Goal: Task Accomplishment & Management: Manage account settings

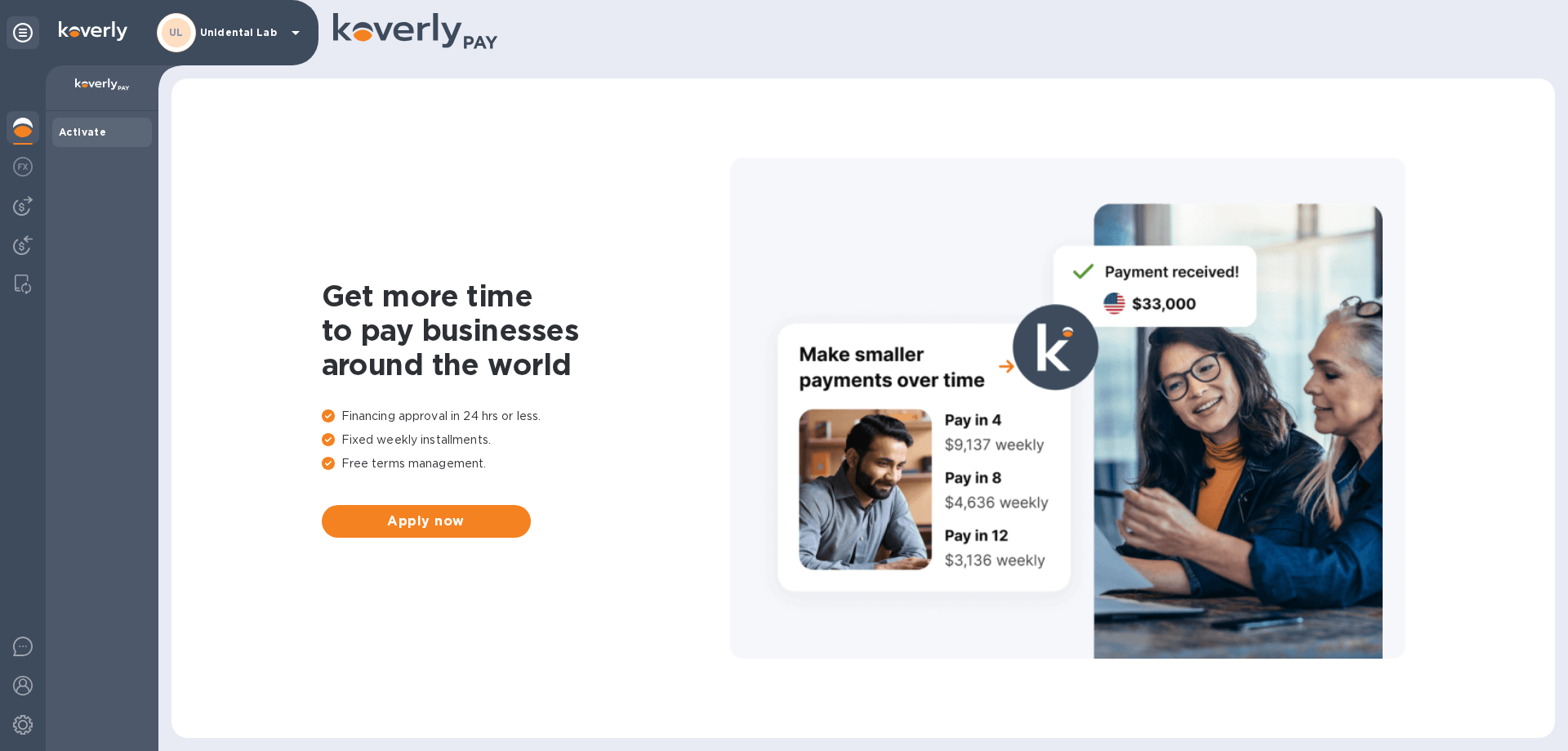
click at [227, 40] on div "UL Unidental Lab" at bounding box center [231, 33] width 149 height 40
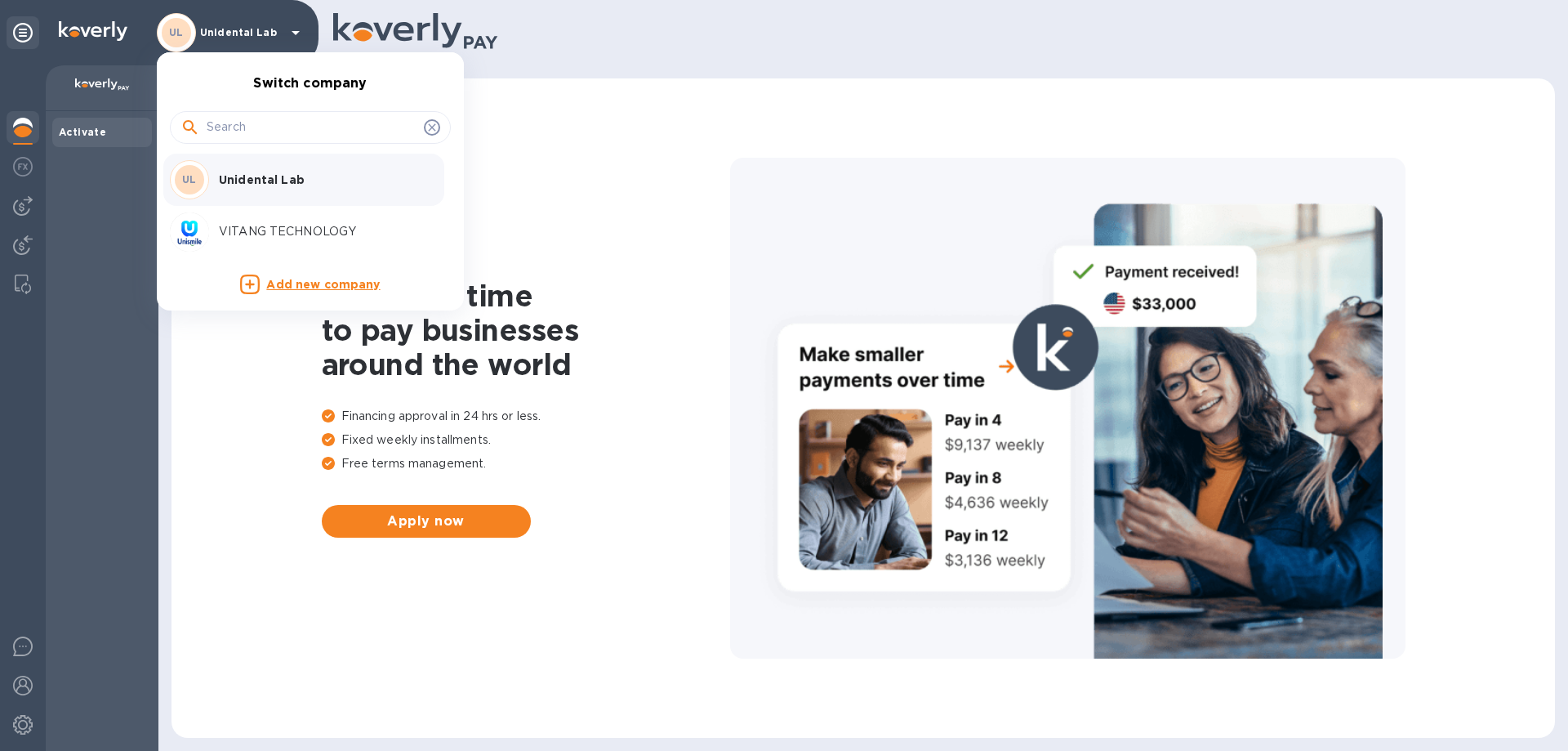
click at [276, 239] on p "VITANG TECHNOLOGY" at bounding box center [321, 232] width 206 height 17
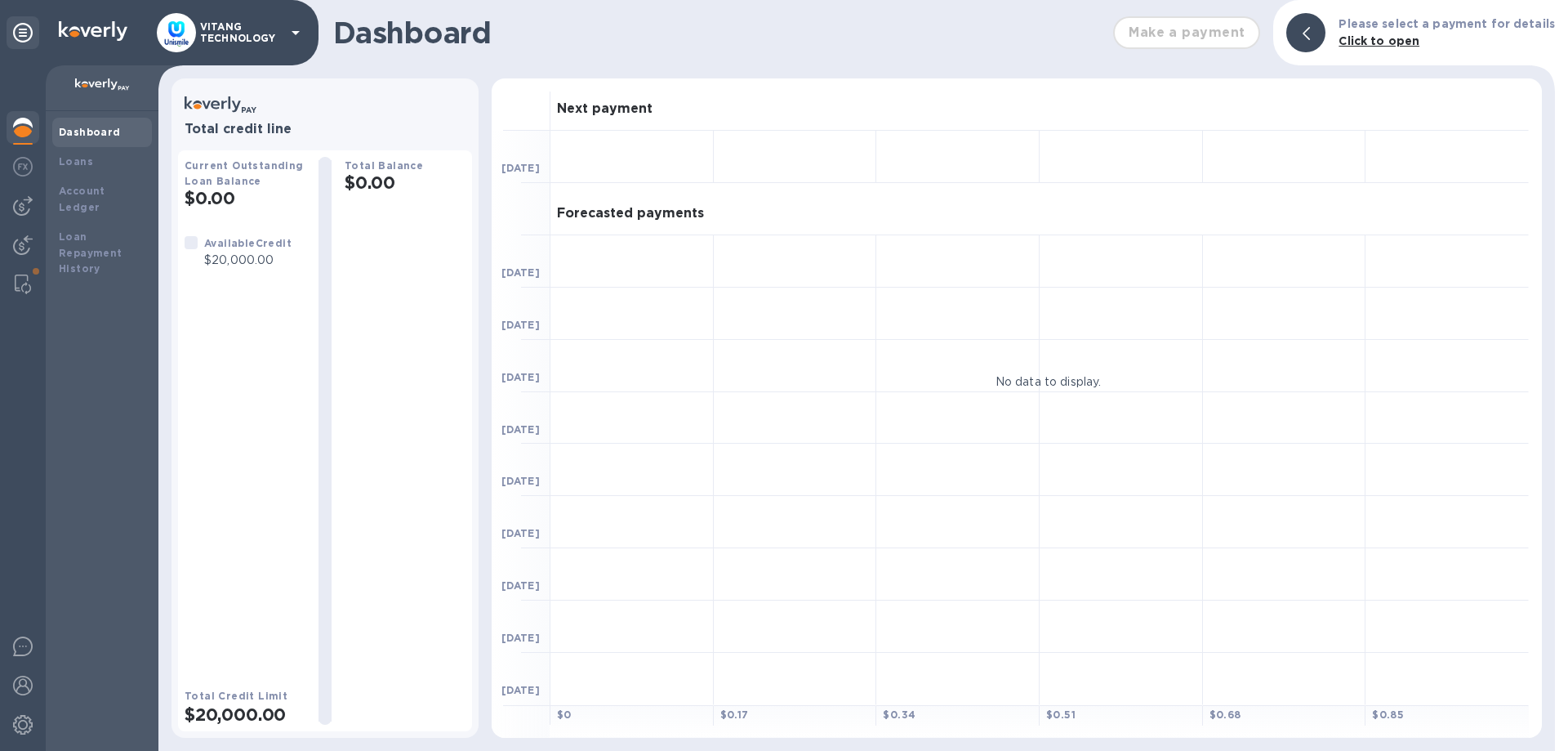
click at [242, 49] on div "VITANG TECHNOLOGY" at bounding box center [231, 33] width 149 height 40
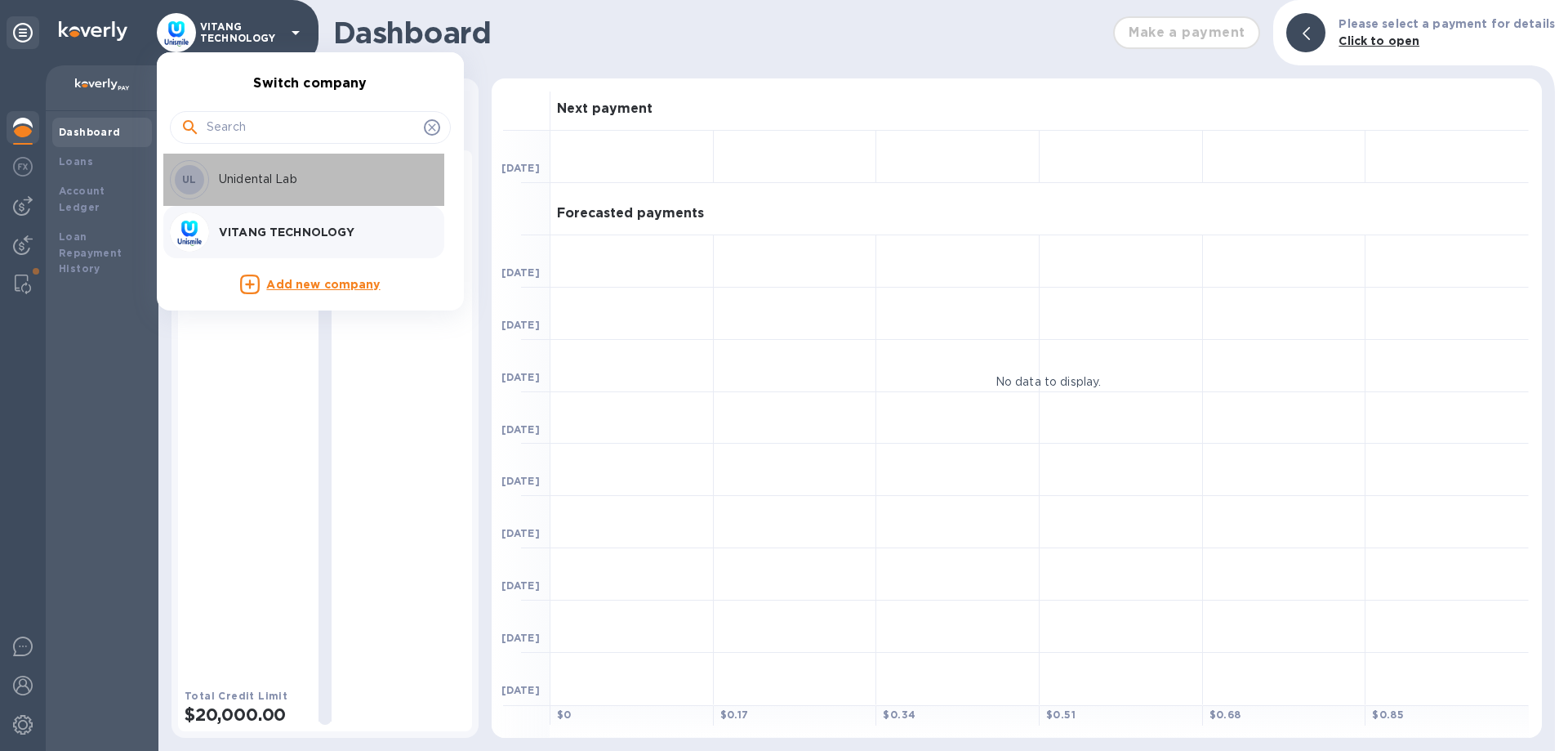
click at [263, 187] on p "Unidental Lab" at bounding box center [321, 180] width 206 height 17
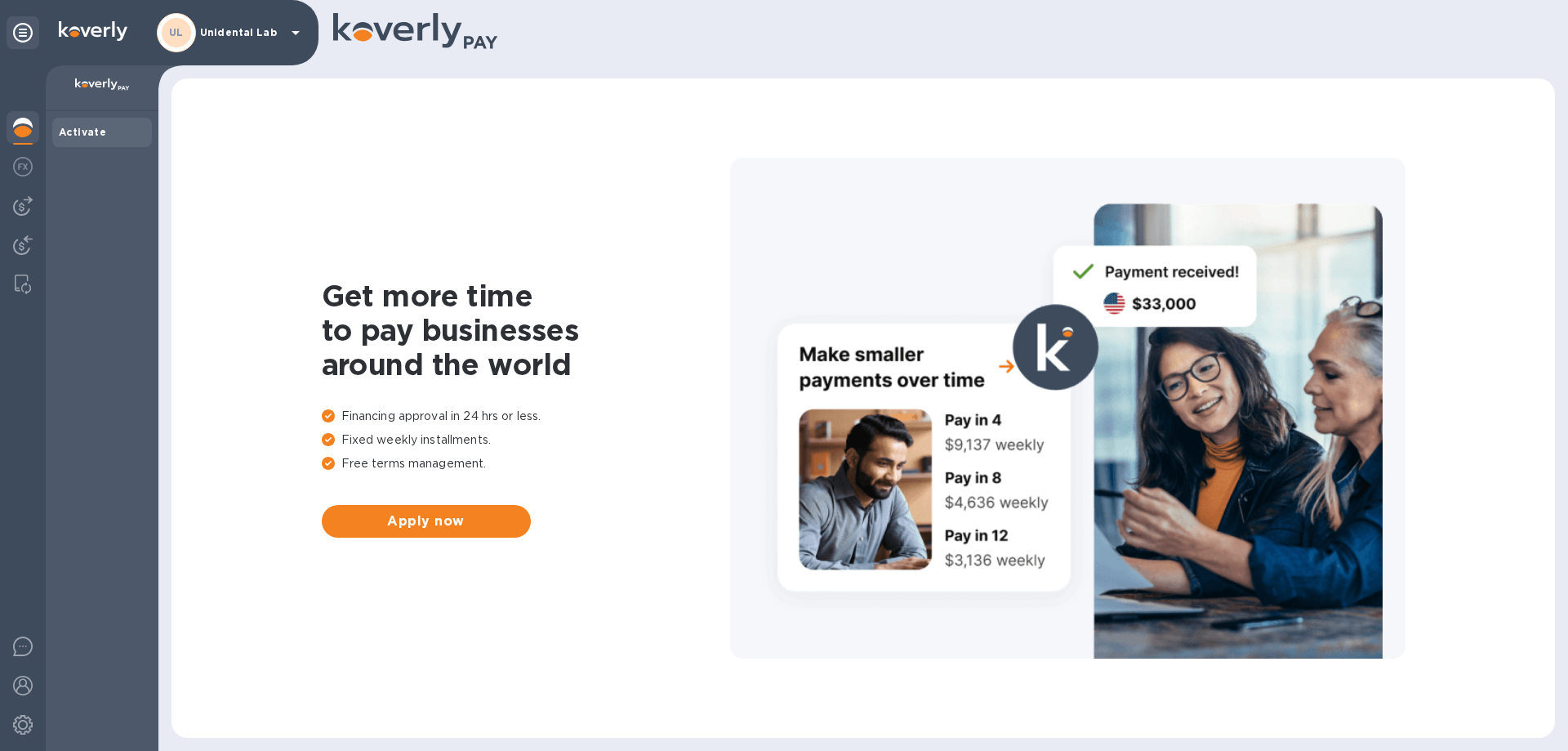
click at [18, 246] on img at bounding box center [23, 245] width 19 height 19
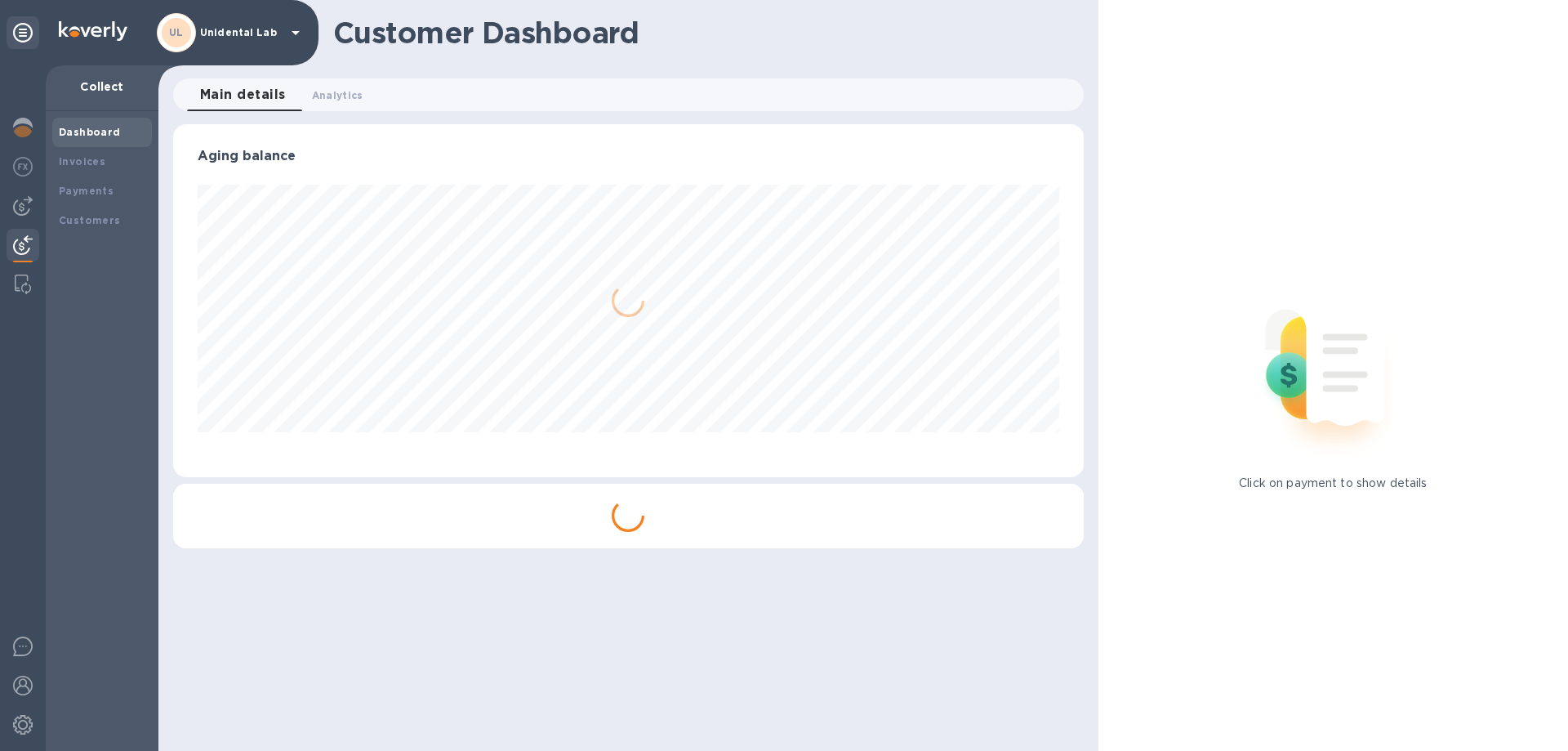
scroll to position [353, 909]
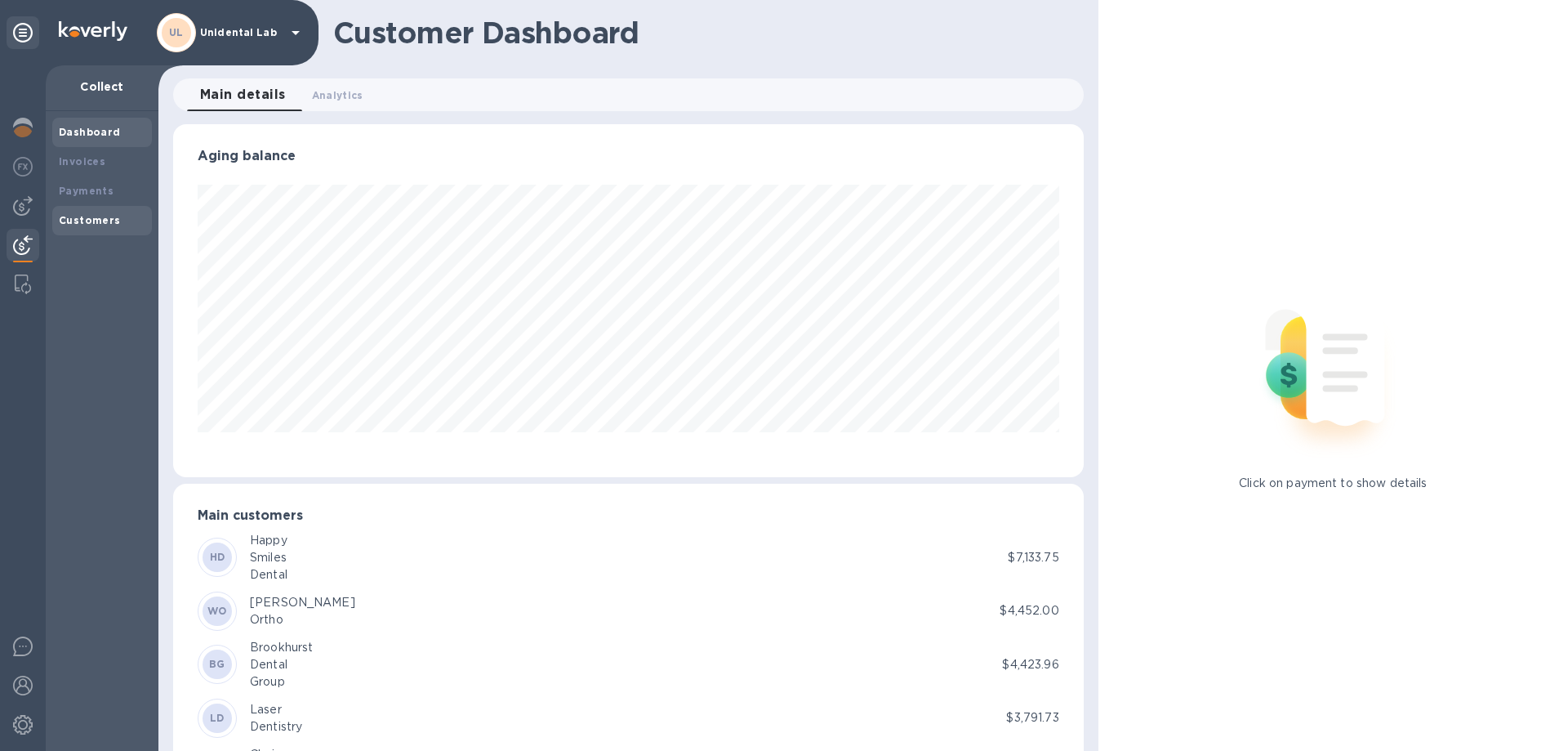
click at [93, 212] on div "Customers" at bounding box center [101, 220] width 100 height 29
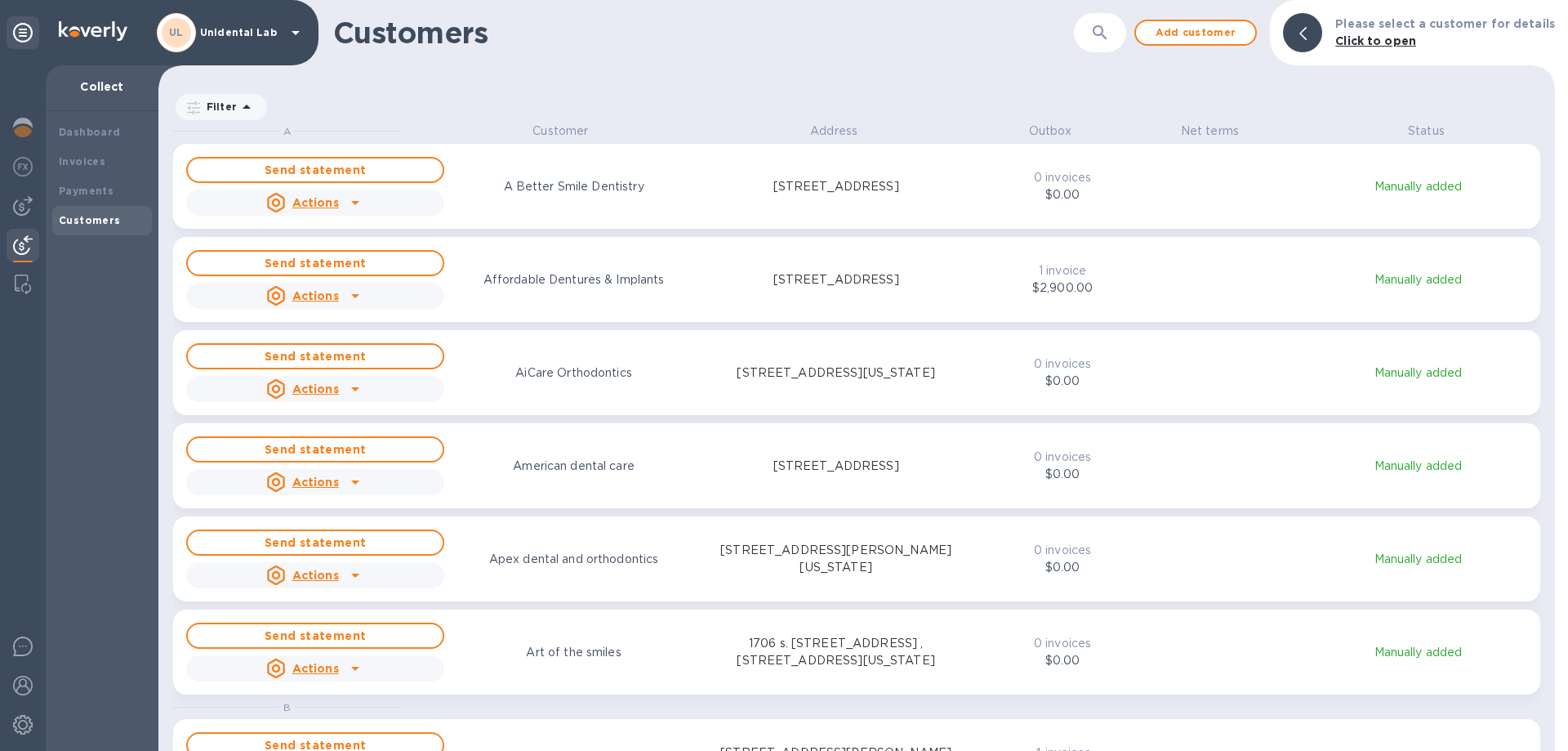
scroll to position [628, 1396]
click at [11, 277] on div at bounding box center [22, 284] width 29 height 33
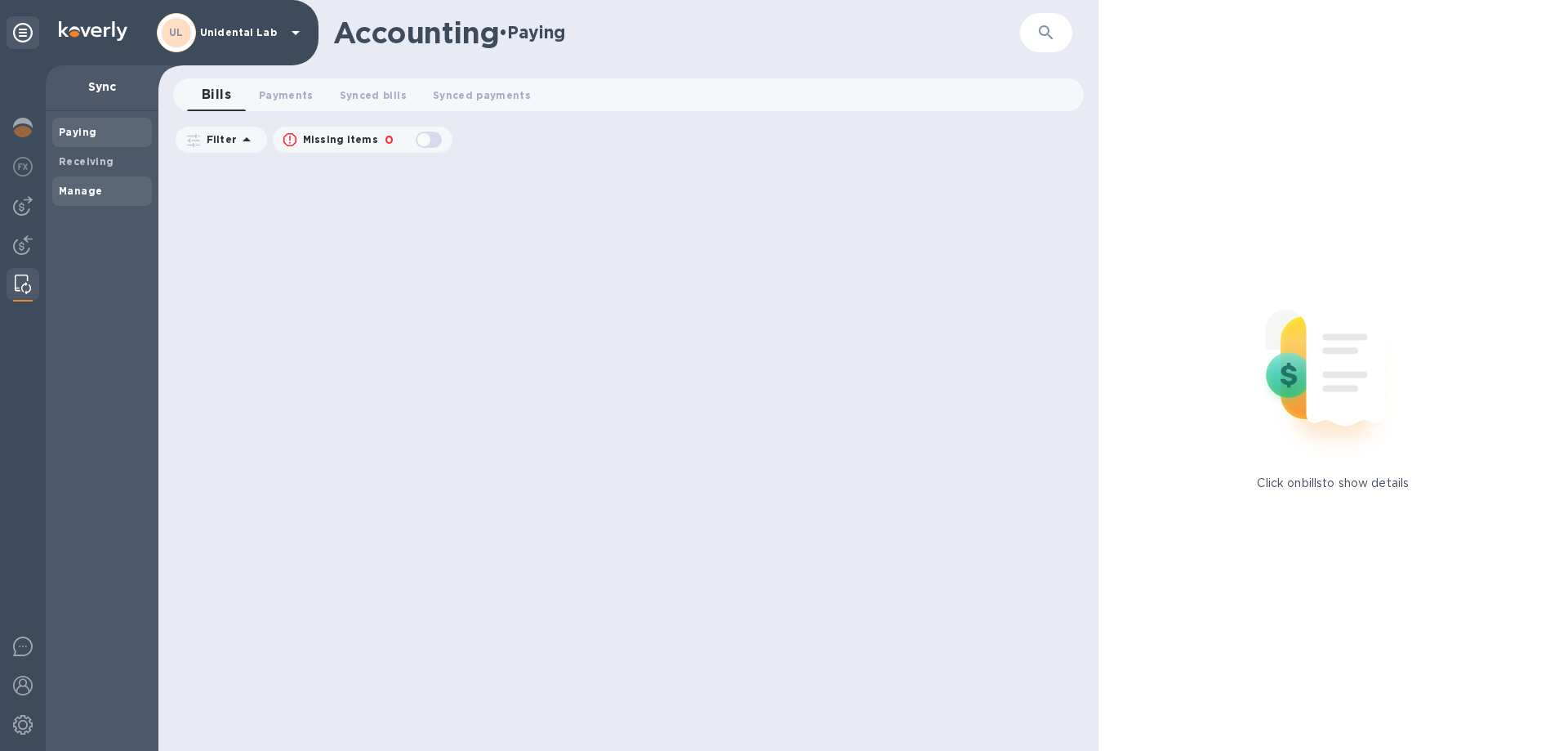
click at [113, 194] on span "Manage" at bounding box center [102, 190] width 87 height 16
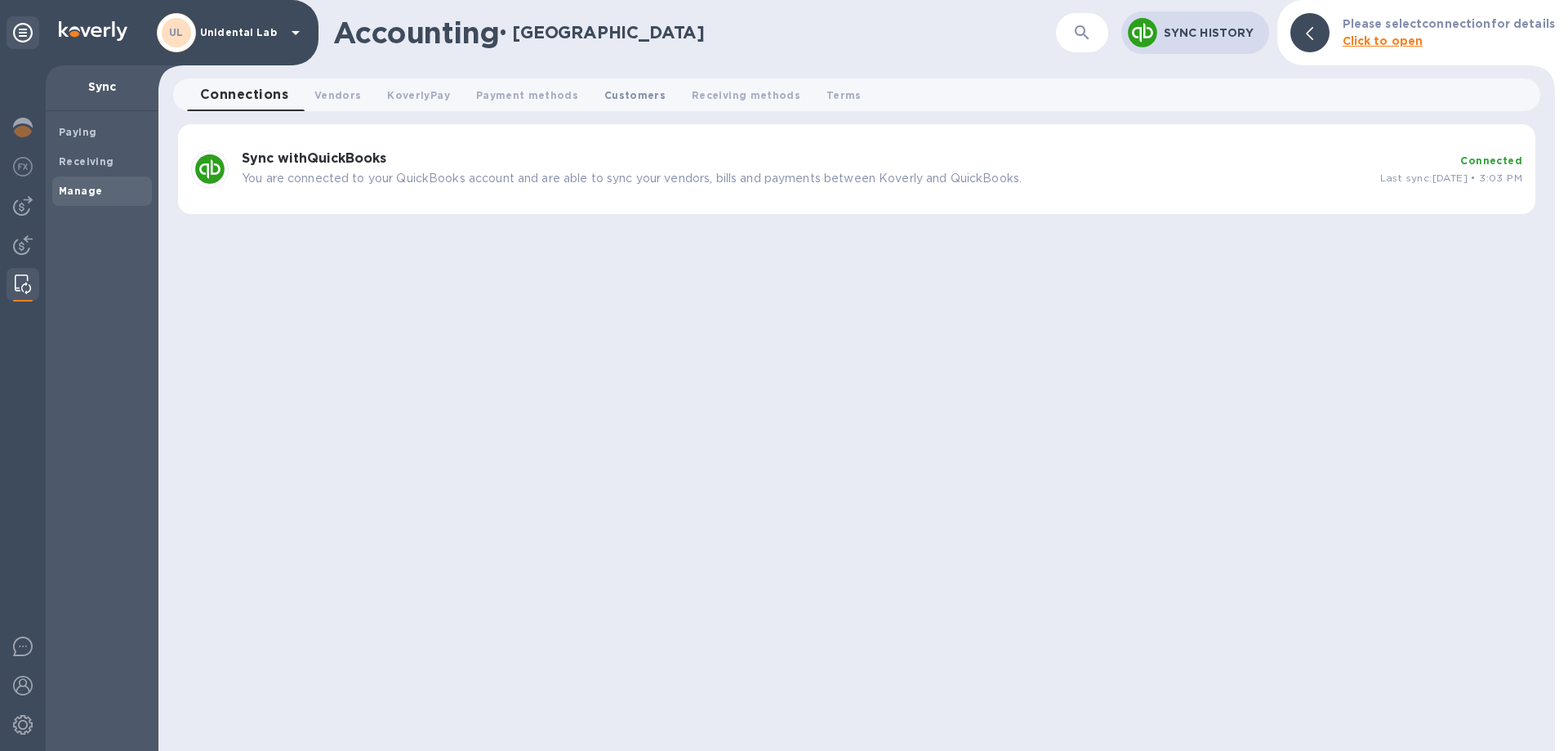
click at [635, 96] on span "Customers 0" at bounding box center [634, 96] width 61 height 17
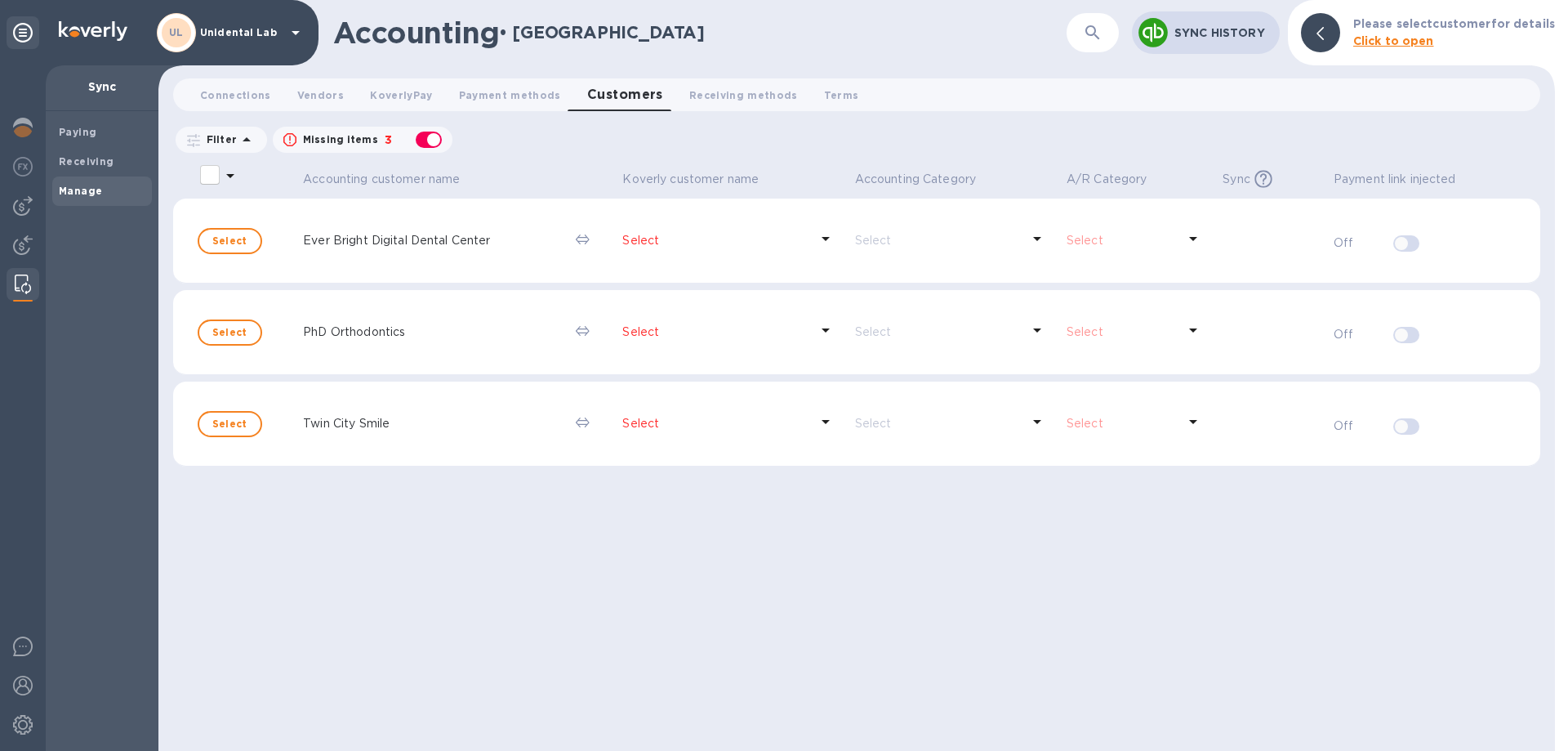
click at [757, 260] on td "Select" at bounding box center [731, 241] width 232 height 85
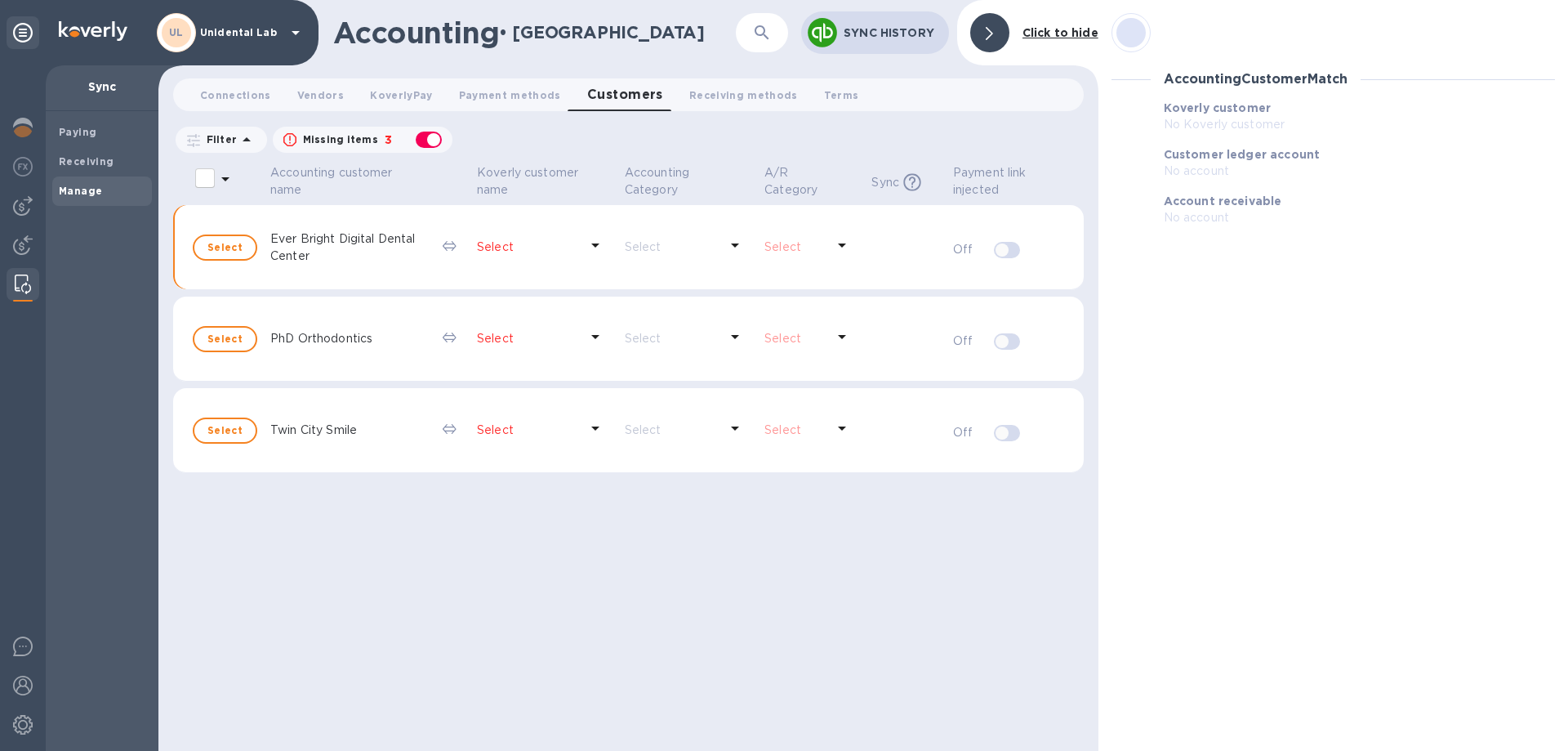
click at [541, 238] on div "Select" at bounding box center [527, 246] width 108 height 24
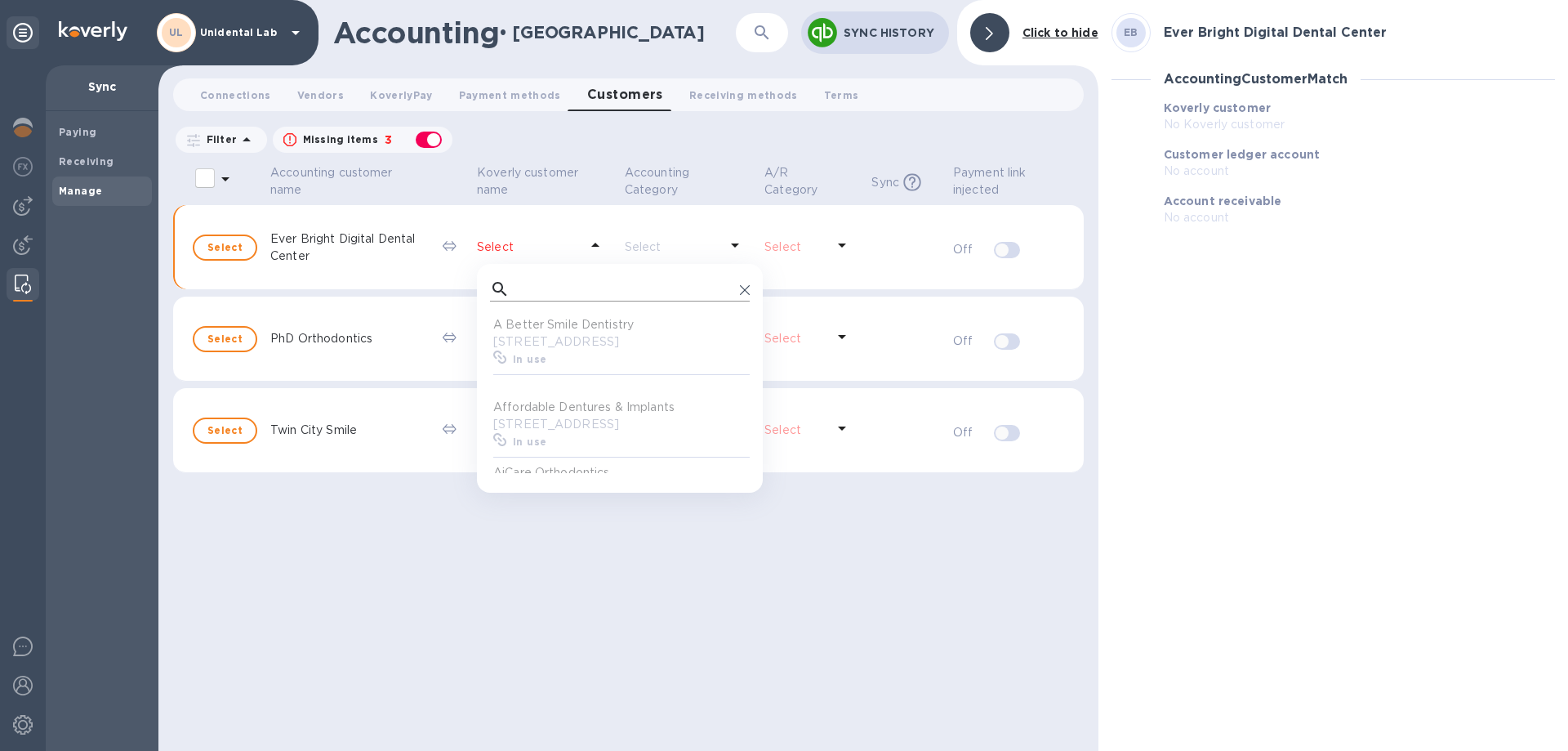
scroll to position [163, 260]
click at [588, 292] on input "text" at bounding box center [624, 289] width 217 height 24
type input "e"
type input "Ever Bright"
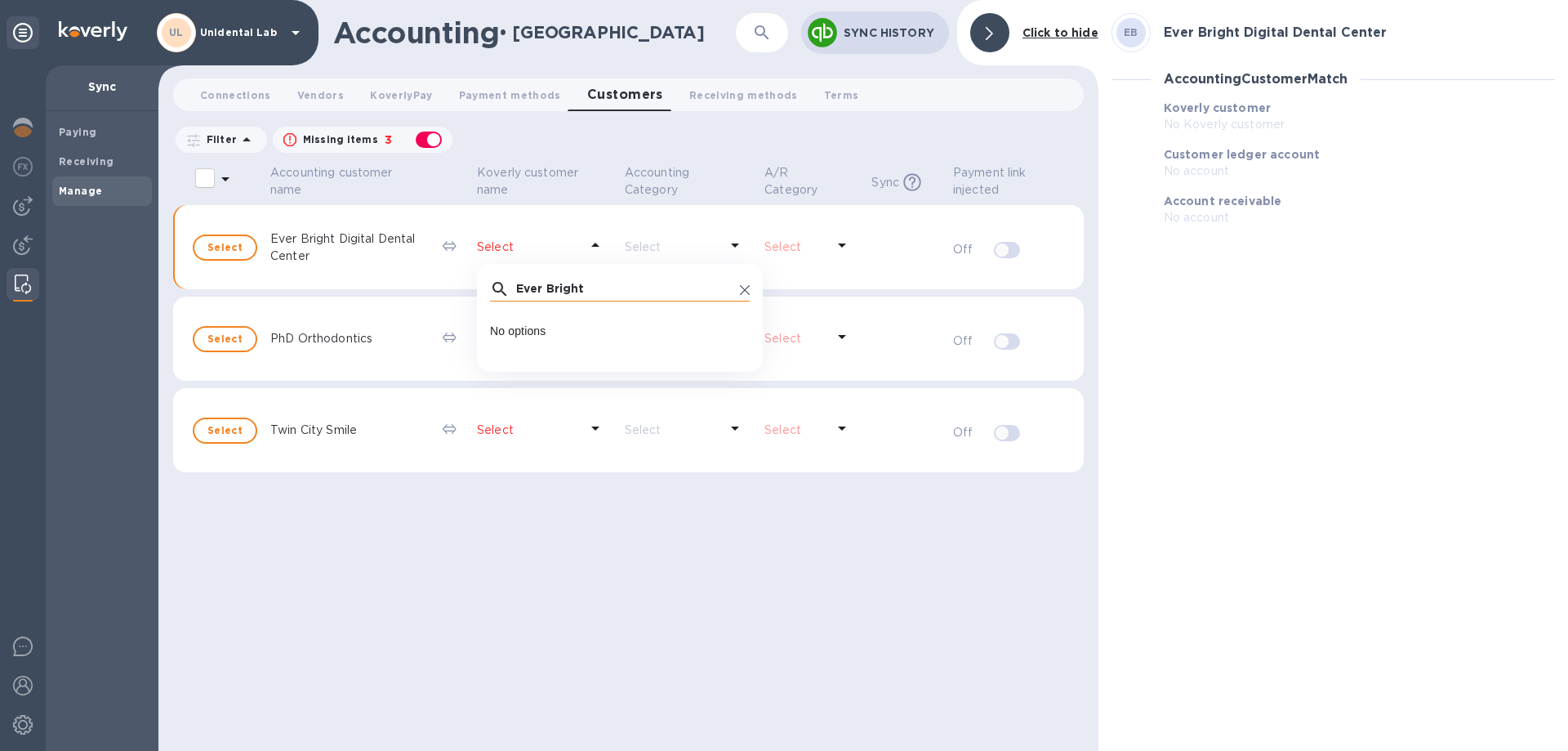
click at [746, 290] on icon at bounding box center [745, 290] width 10 height 10
click at [743, 283] on span at bounding box center [745, 289] width 10 height 14
click at [559, 288] on input "text" at bounding box center [624, 289] width 217 height 24
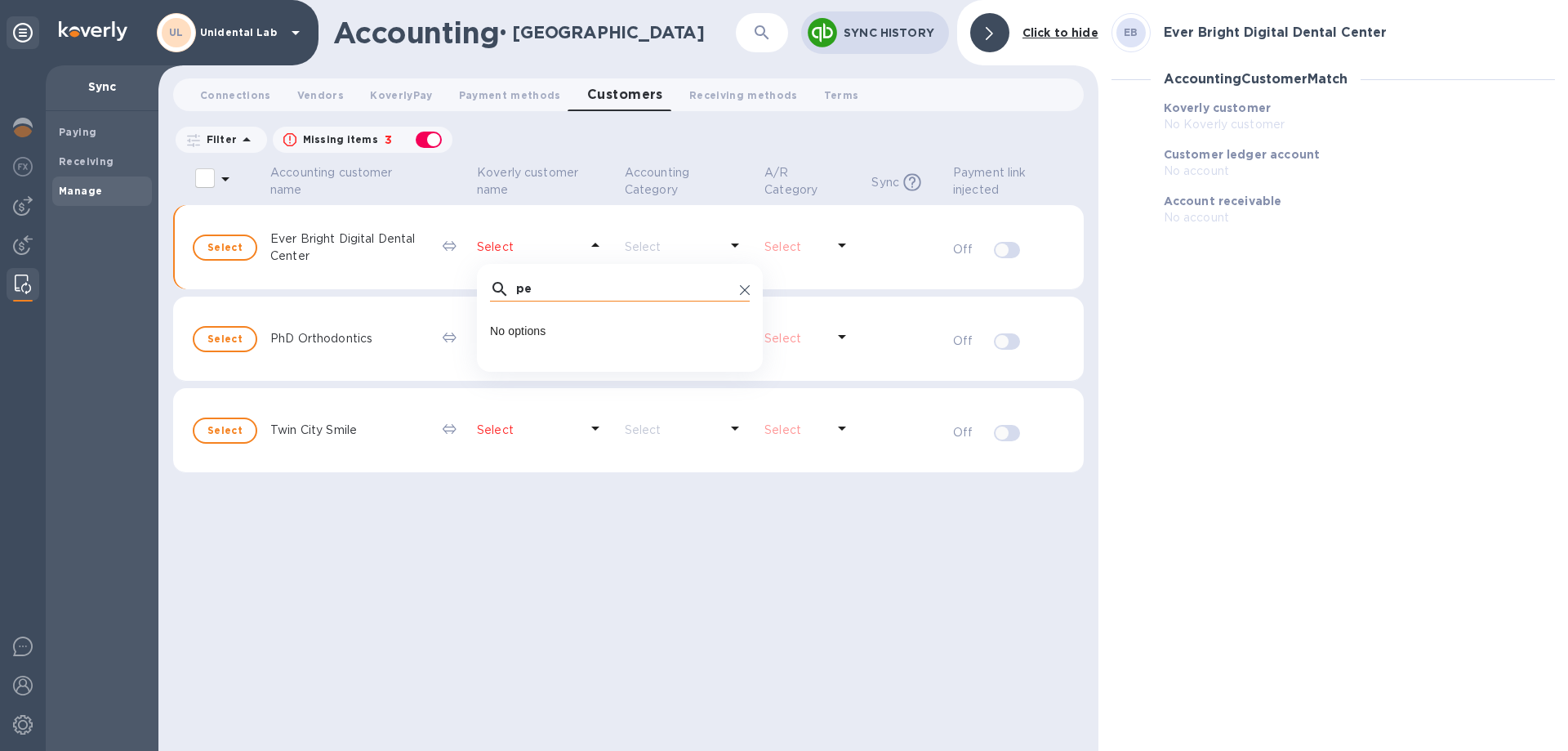
type input "p"
click at [359, 330] on p "PhD Orthodontics" at bounding box center [350, 338] width 159 height 17
click at [484, 340] on p "Select" at bounding box center [528, 338] width 102 height 17
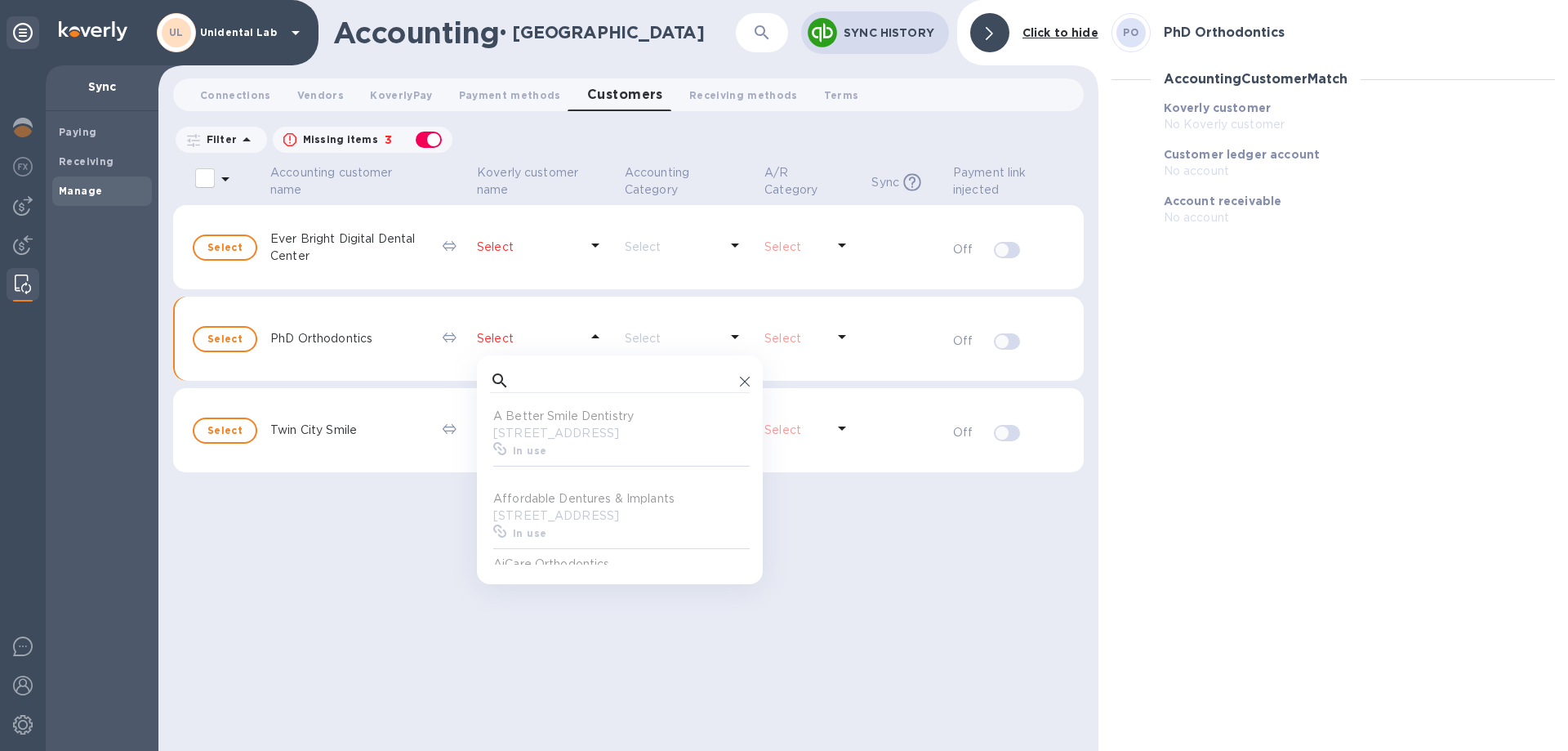
scroll to position [163, 260]
click at [558, 378] on input "text" at bounding box center [624, 380] width 217 height 24
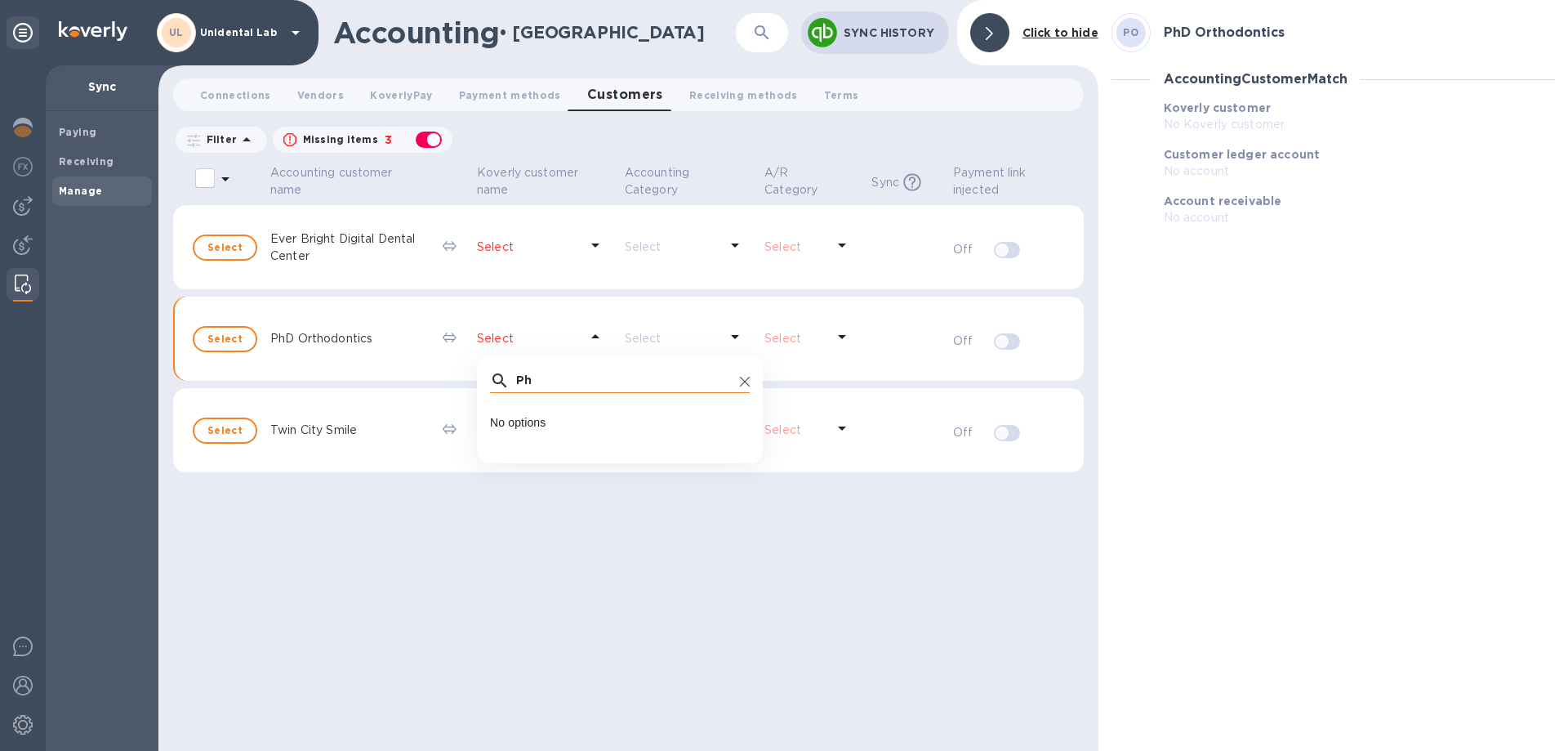
type input "P"
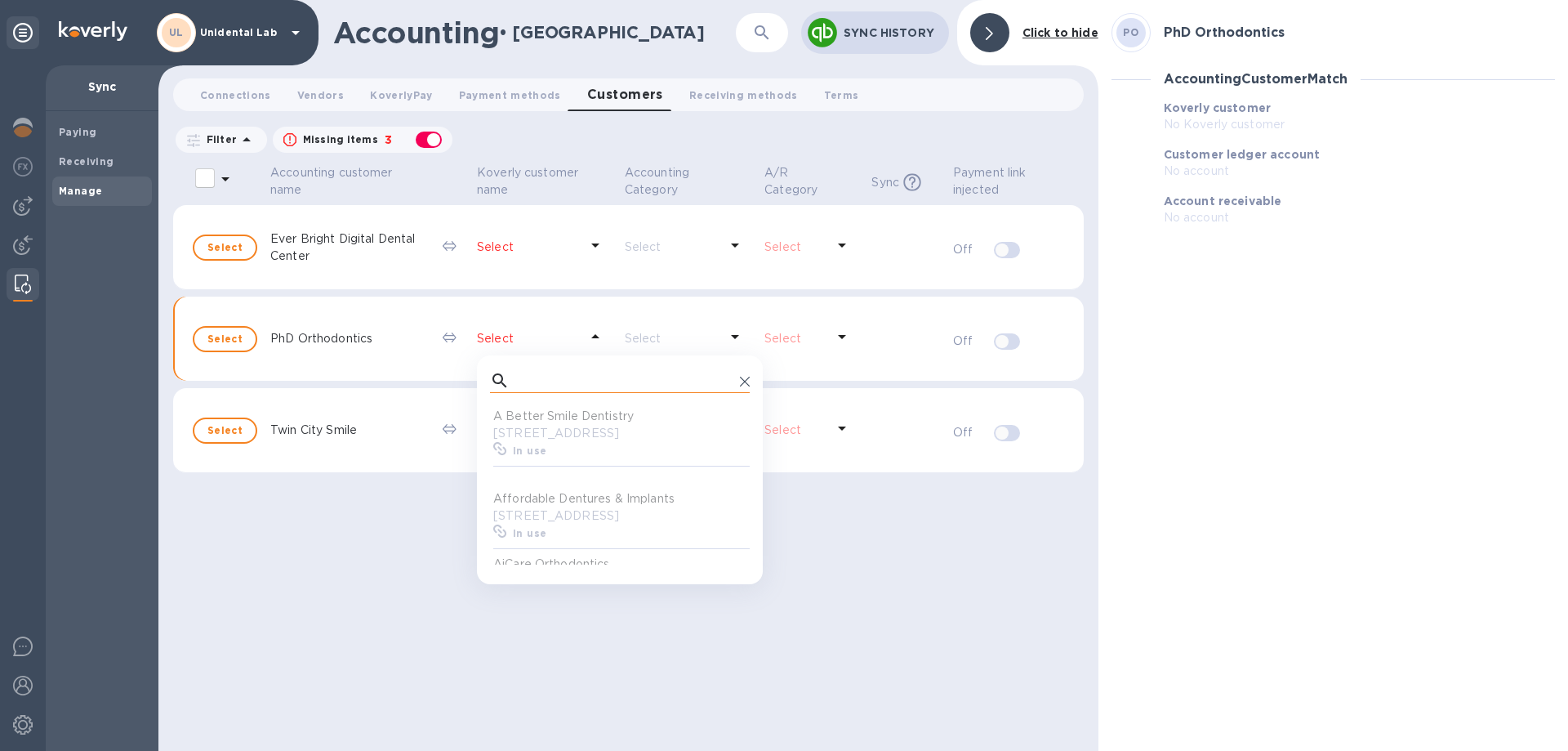
scroll to position [163, 260]
click at [593, 678] on div "Accounting customer name [PERSON_NAME] customer name Accounting Category A/R Ca…" at bounding box center [628, 455] width 910 height 589
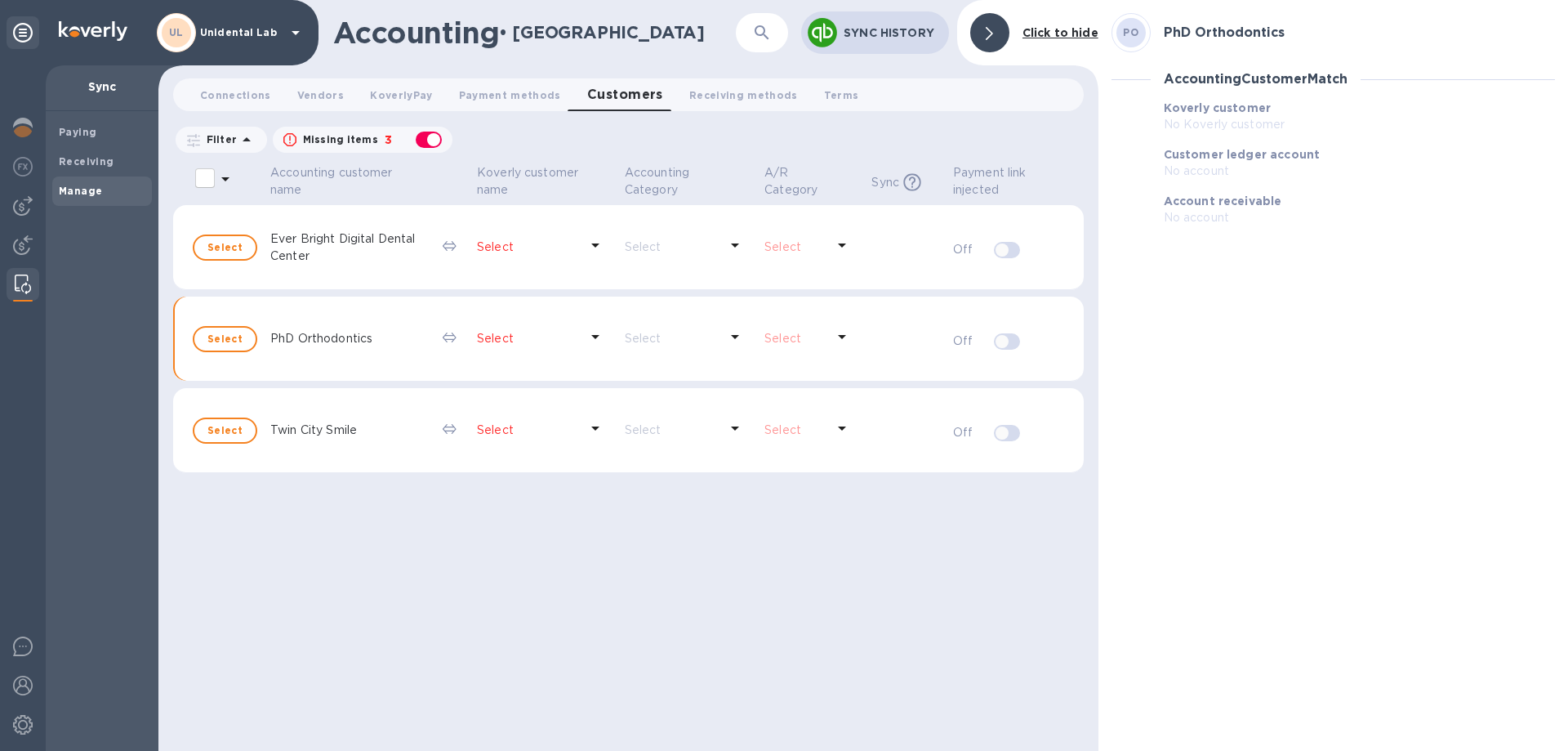
click at [552, 432] on p "Select" at bounding box center [528, 430] width 102 height 17
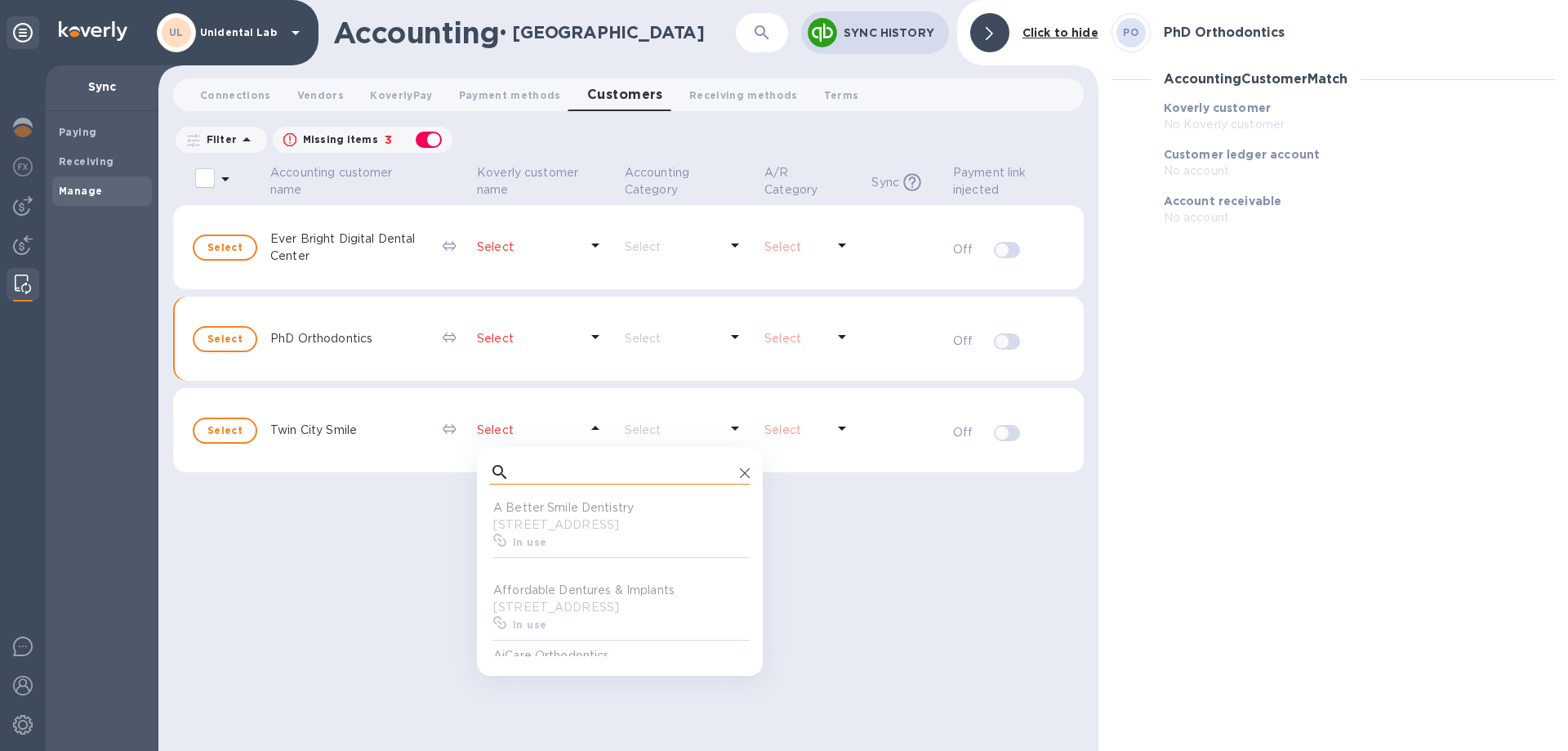
click at [559, 461] on input "text" at bounding box center [624, 472] width 217 height 24
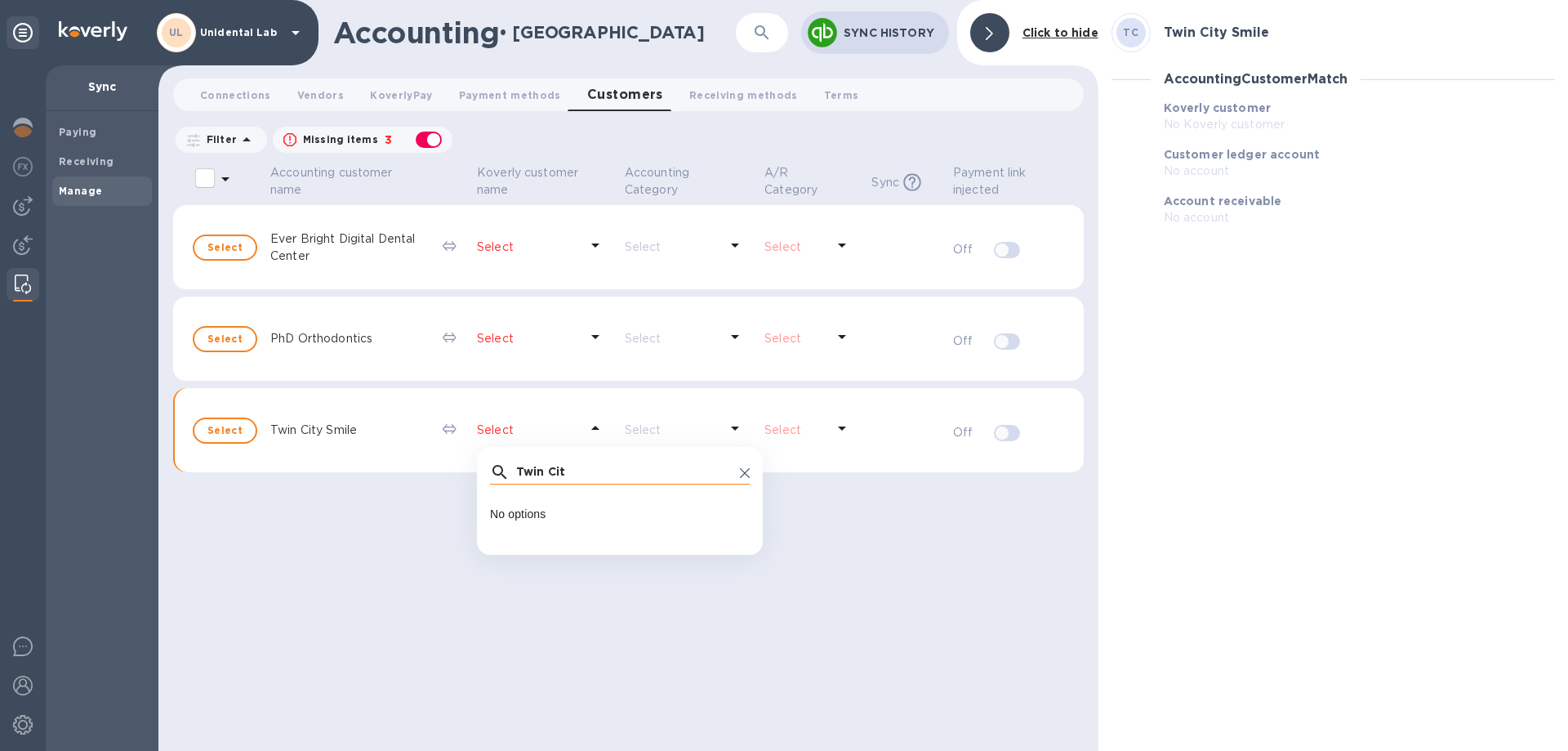
type input "[GEOGRAPHIC_DATA]"
drag, startPoint x: 584, startPoint y: 476, endPoint x: 441, endPoint y: 455, distance: 144.5
click at [516, 460] on input "[GEOGRAPHIC_DATA]" at bounding box center [624, 472] width 217 height 24
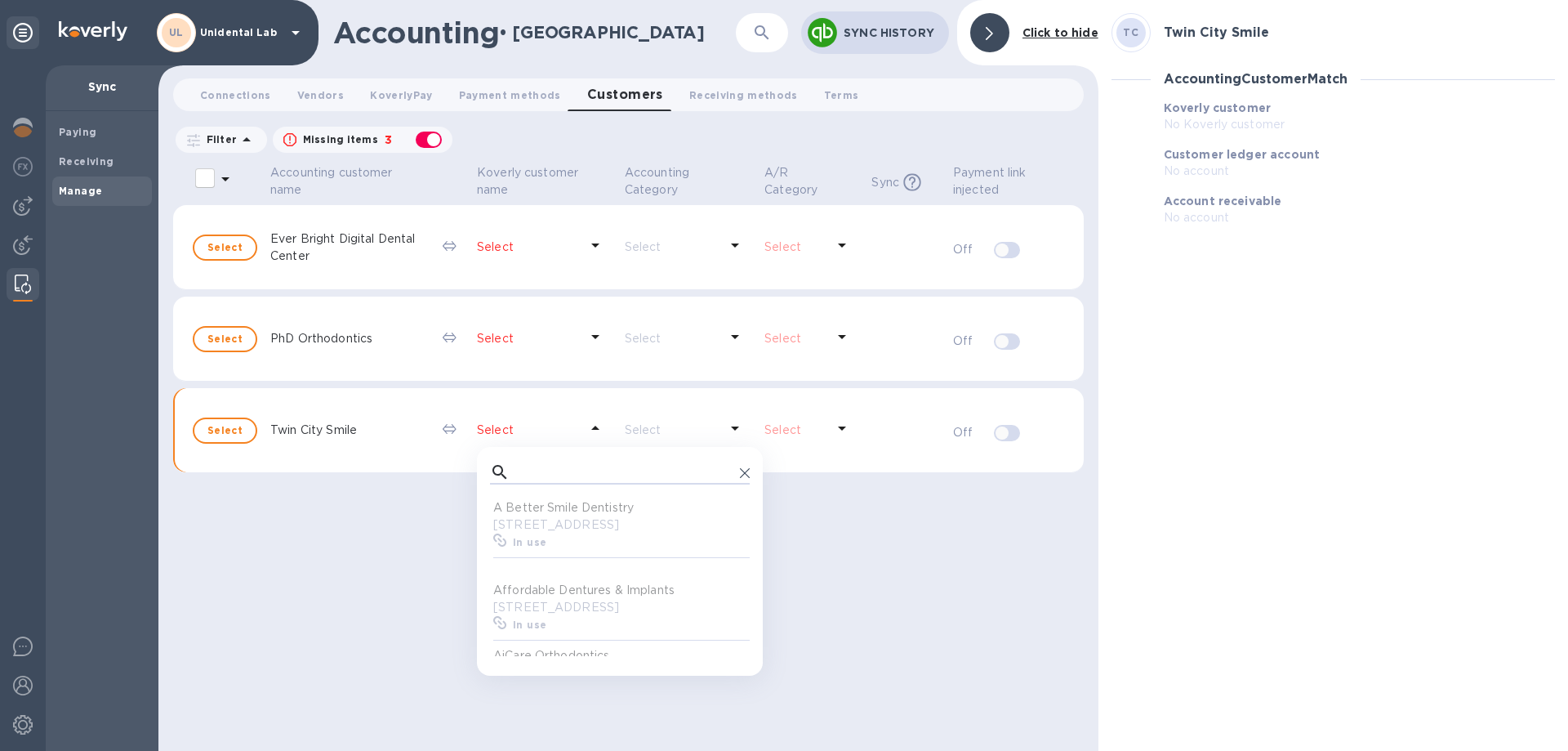
scroll to position [163, 260]
click at [973, 577] on div "Accounting customer name [PERSON_NAME] customer name Accounting Category A/R Ca…" at bounding box center [628, 455] width 910 height 589
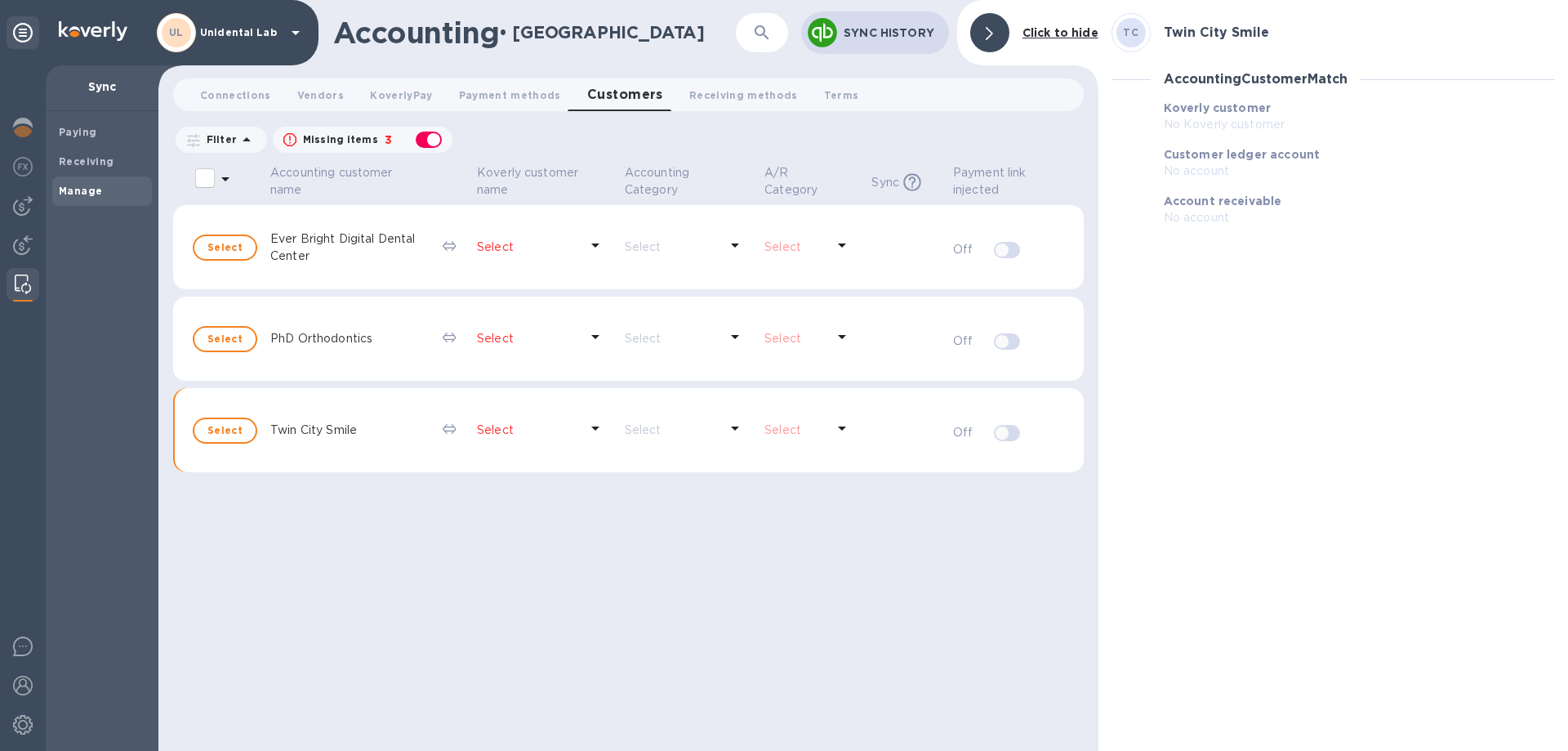
click at [318, 424] on p "Twin City Smile" at bounding box center [350, 430] width 159 height 17
click at [204, 430] on button "Select" at bounding box center [224, 430] width 65 height 26
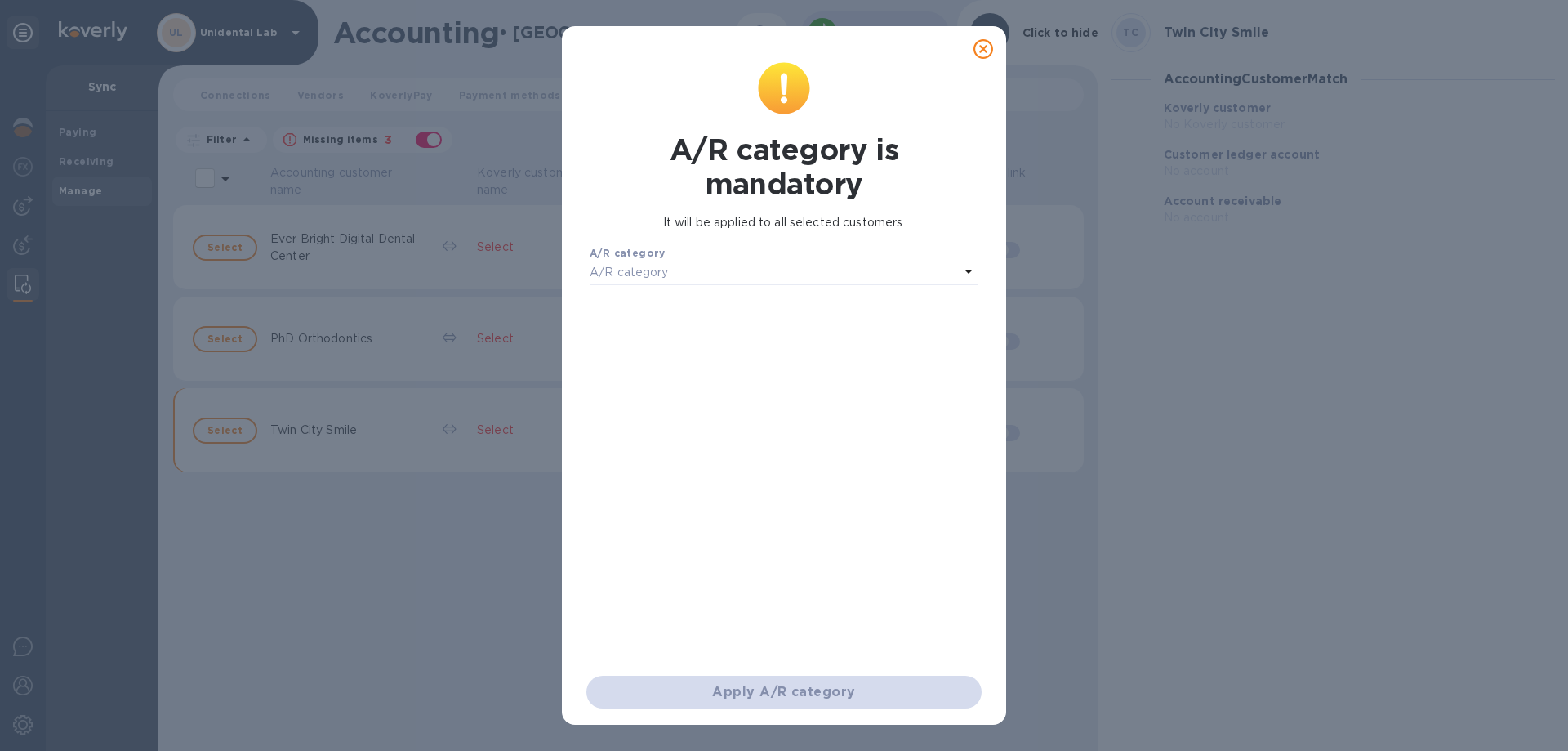
click at [699, 277] on div "A/R category" at bounding box center [774, 273] width 369 height 23
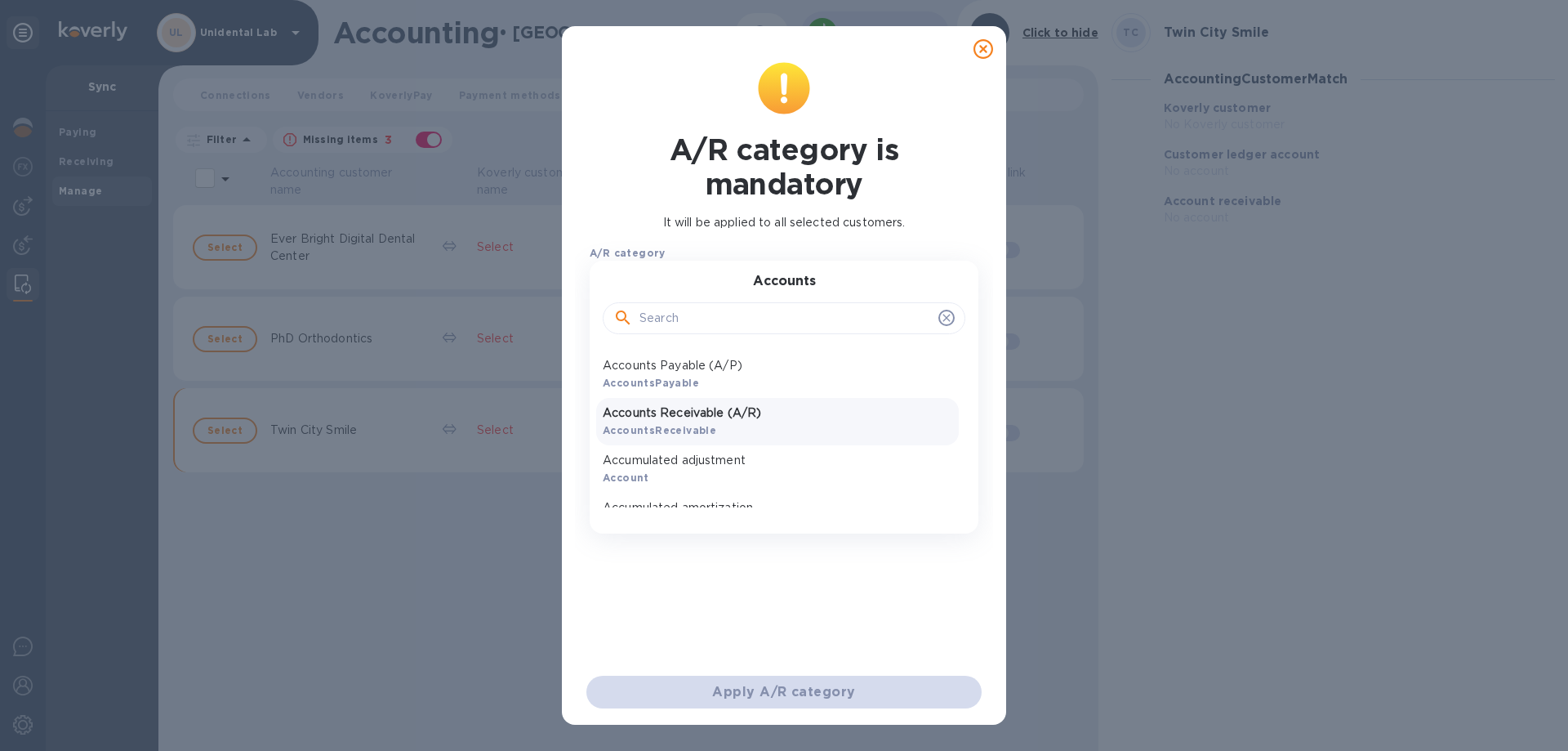
click at [717, 414] on p "Accounts Receivable (A/R)" at bounding box center [778, 413] width 350 height 17
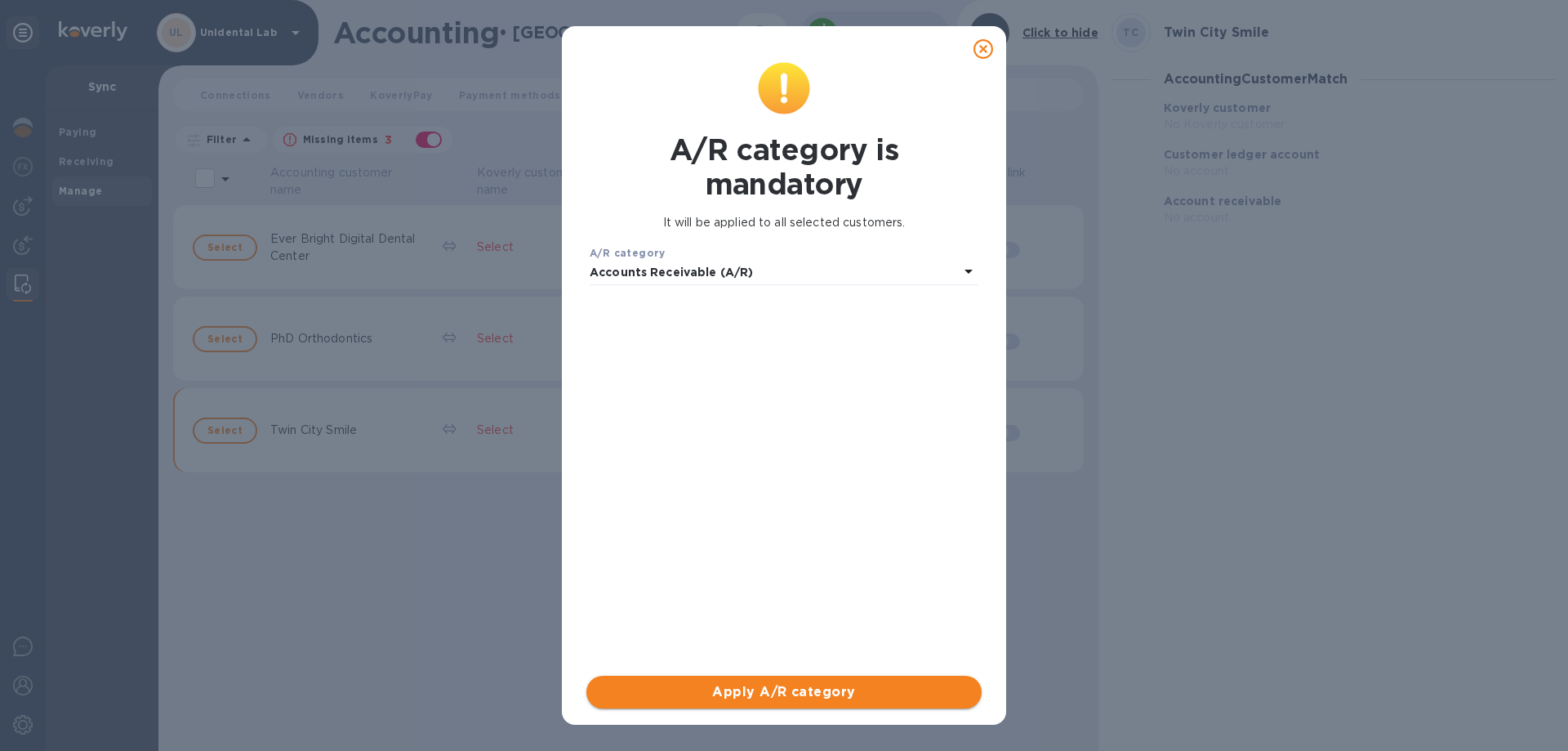
click at [778, 690] on span "Apply A/R category" at bounding box center [784, 692] width 369 height 19
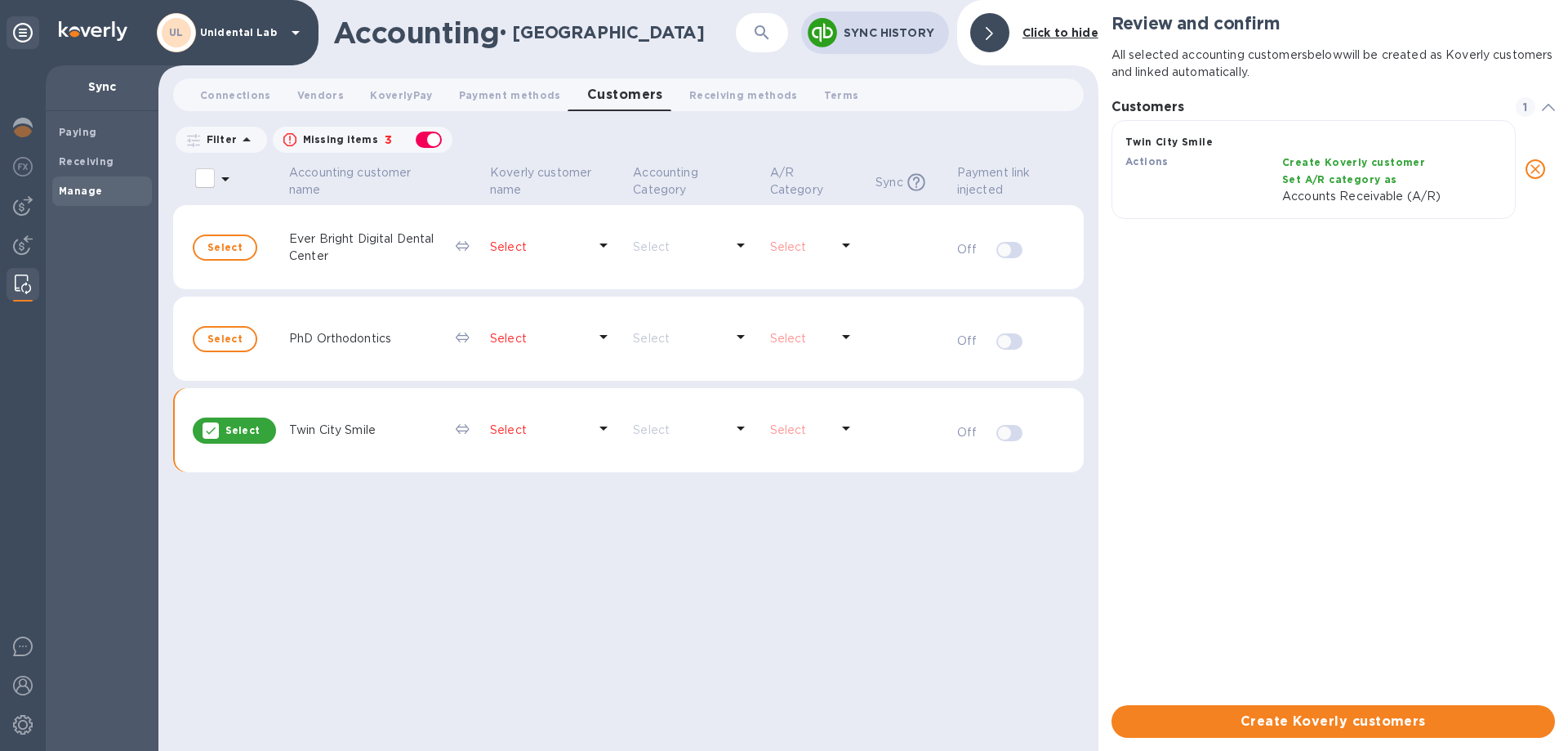
scroll to position [121, 450]
click at [246, 347] on button "Select" at bounding box center [224, 338] width 65 height 26
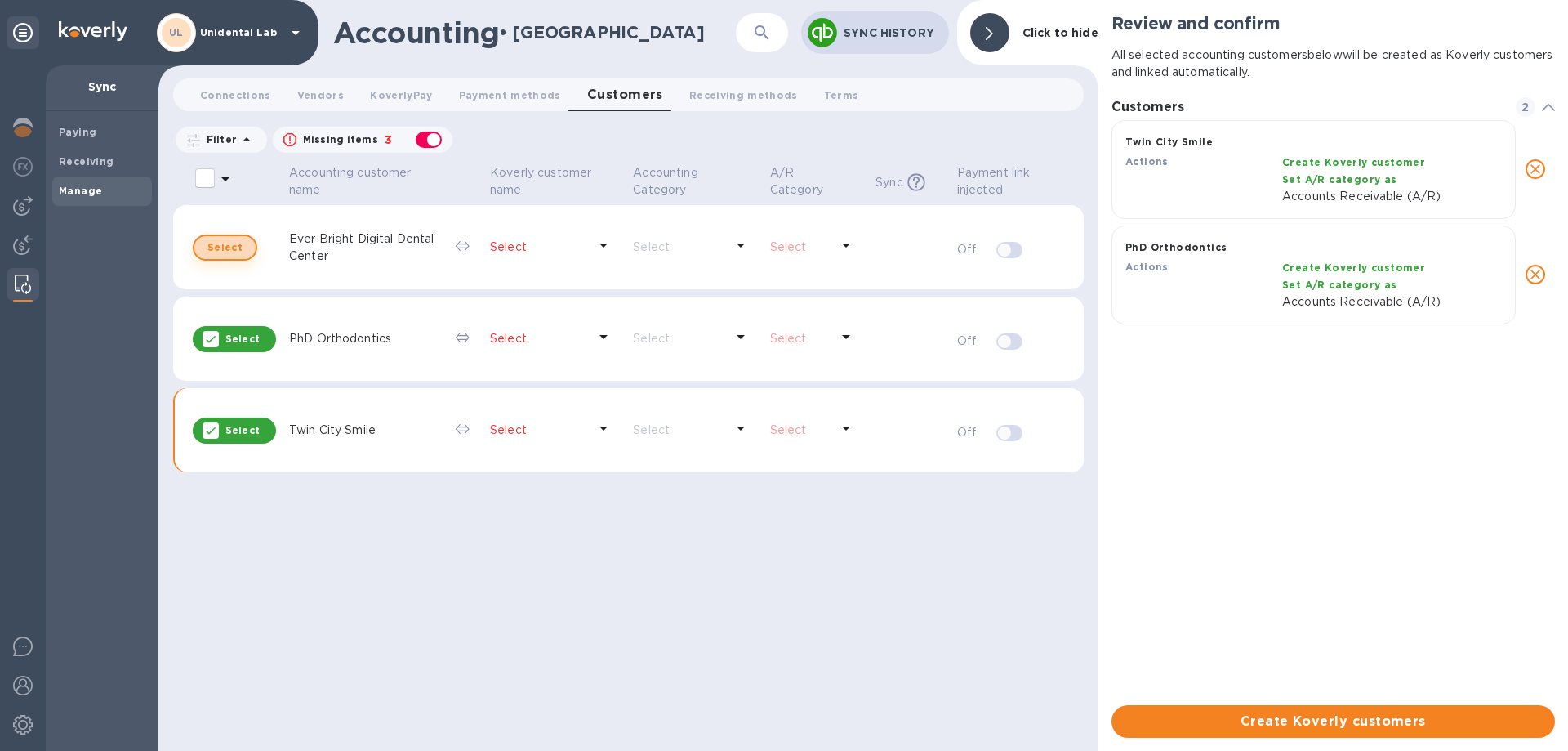
click at [237, 245] on span "Select" at bounding box center [225, 247] width 35 height 19
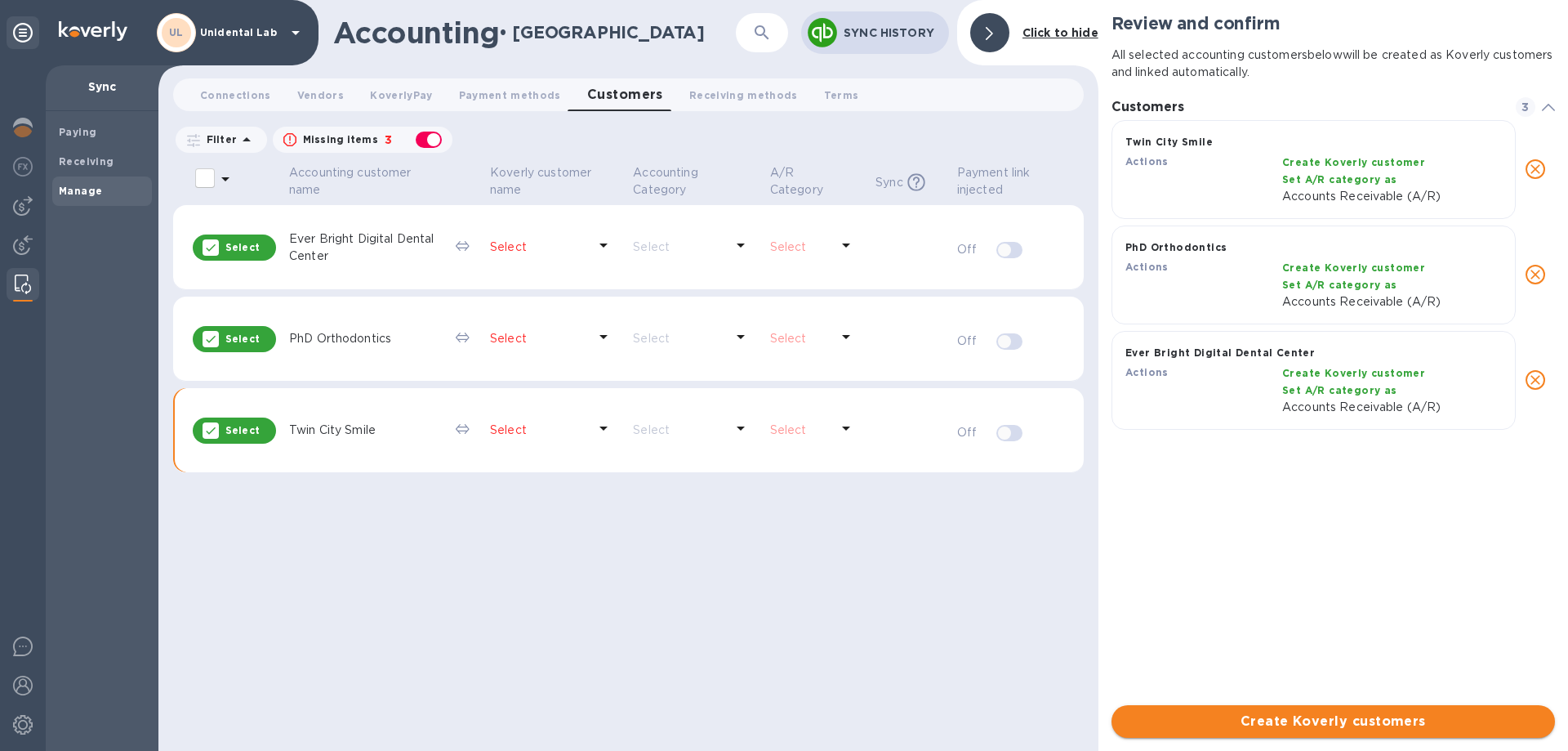
click at [1315, 724] on span "Create Koverly customers" at bounding box center [1333, 721] width 417 height 19
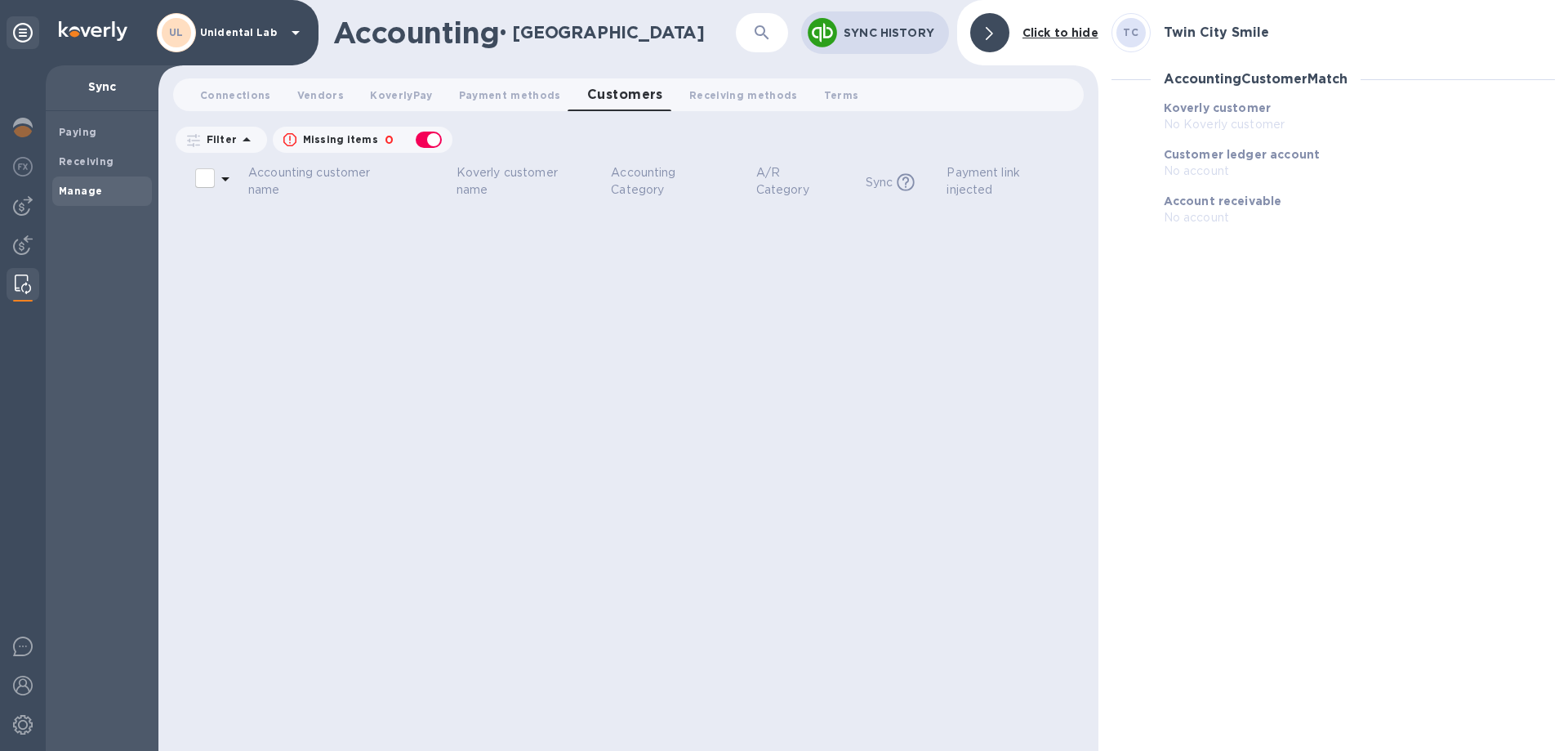
click at [997, 33] on div at bounding box center [989, 33] width 40 height 40
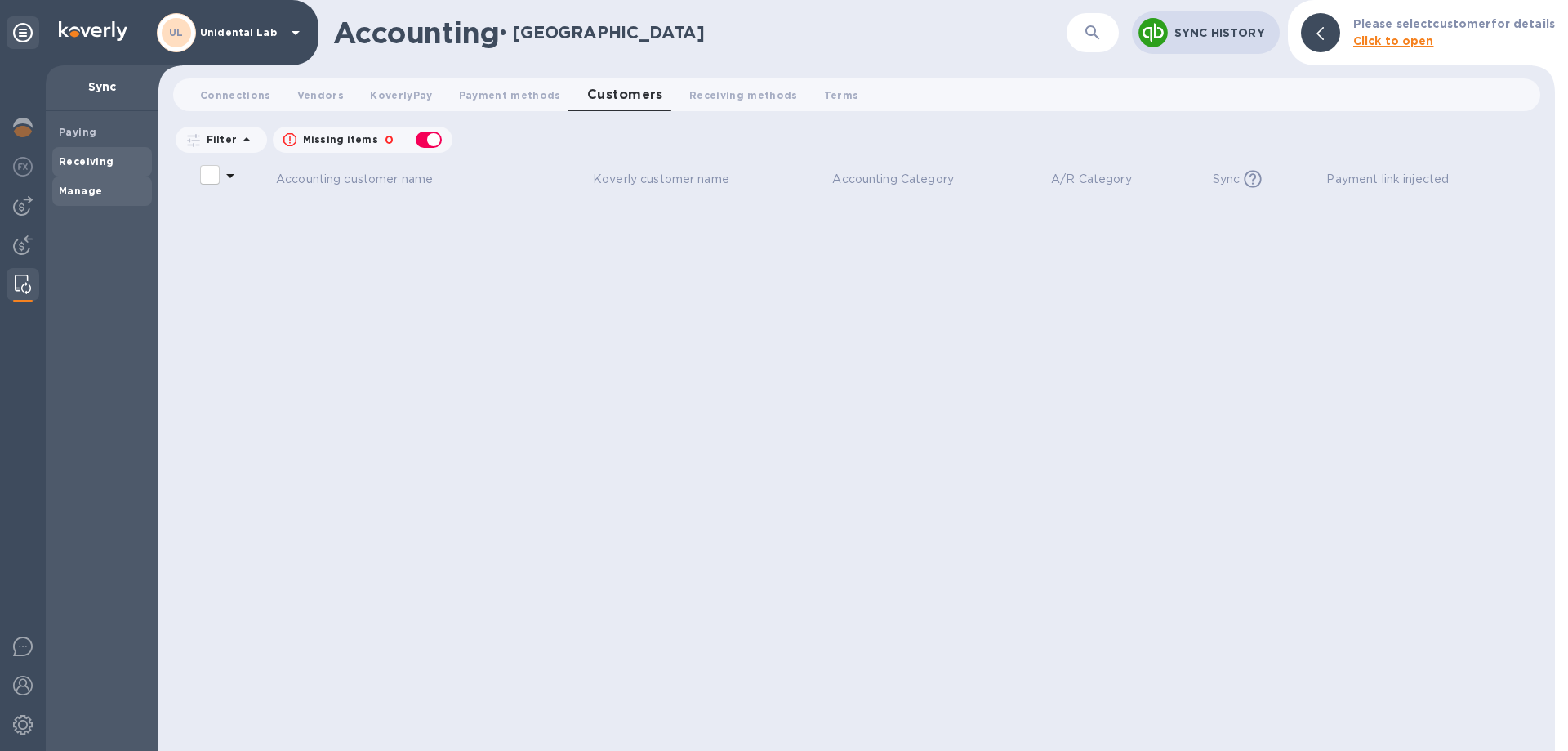
click at [77, 169] on div "Receiving" at bounding box center [101, 161] width 100 height 29
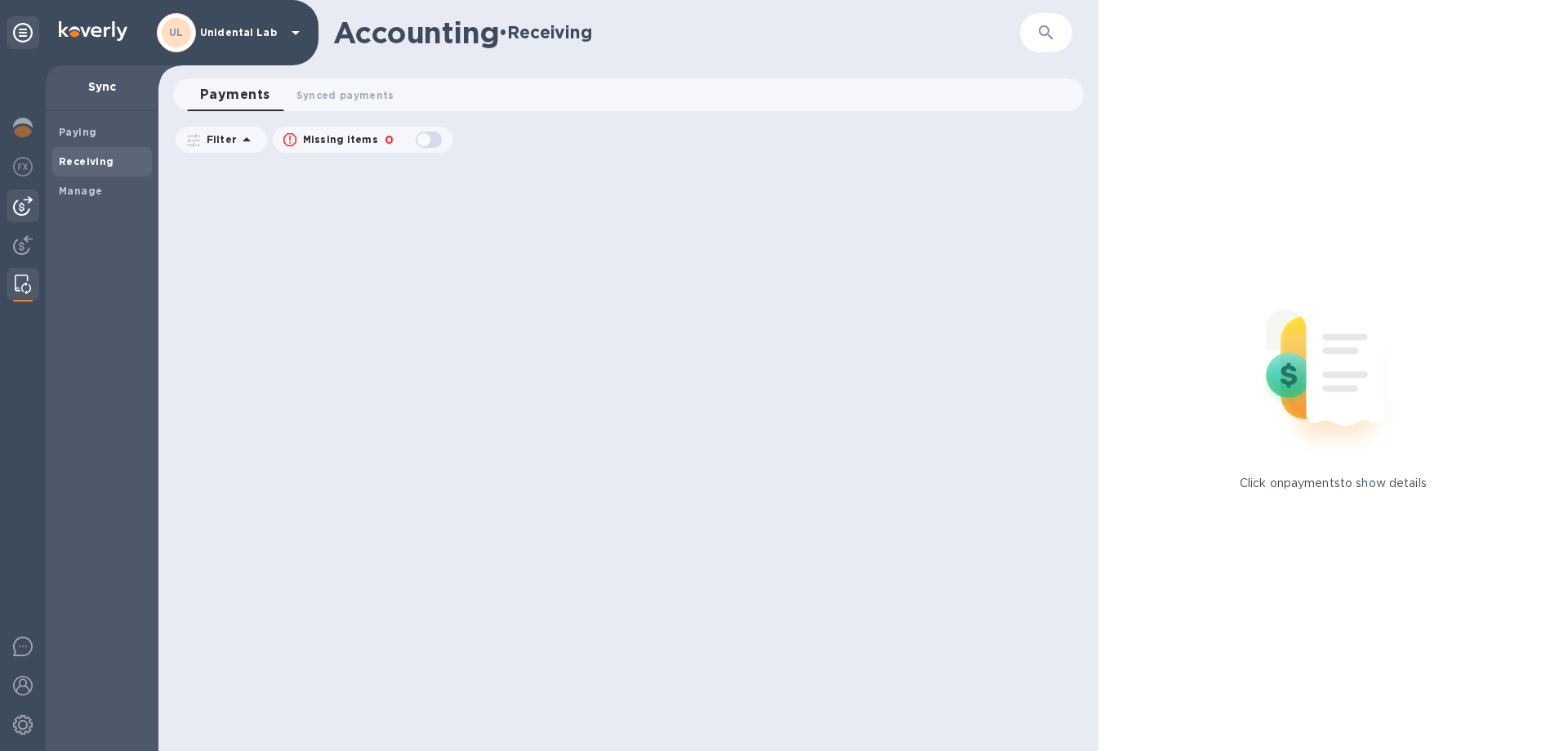
click at [32, 213] on img at bounding box center [23, 206] width 19 height 19
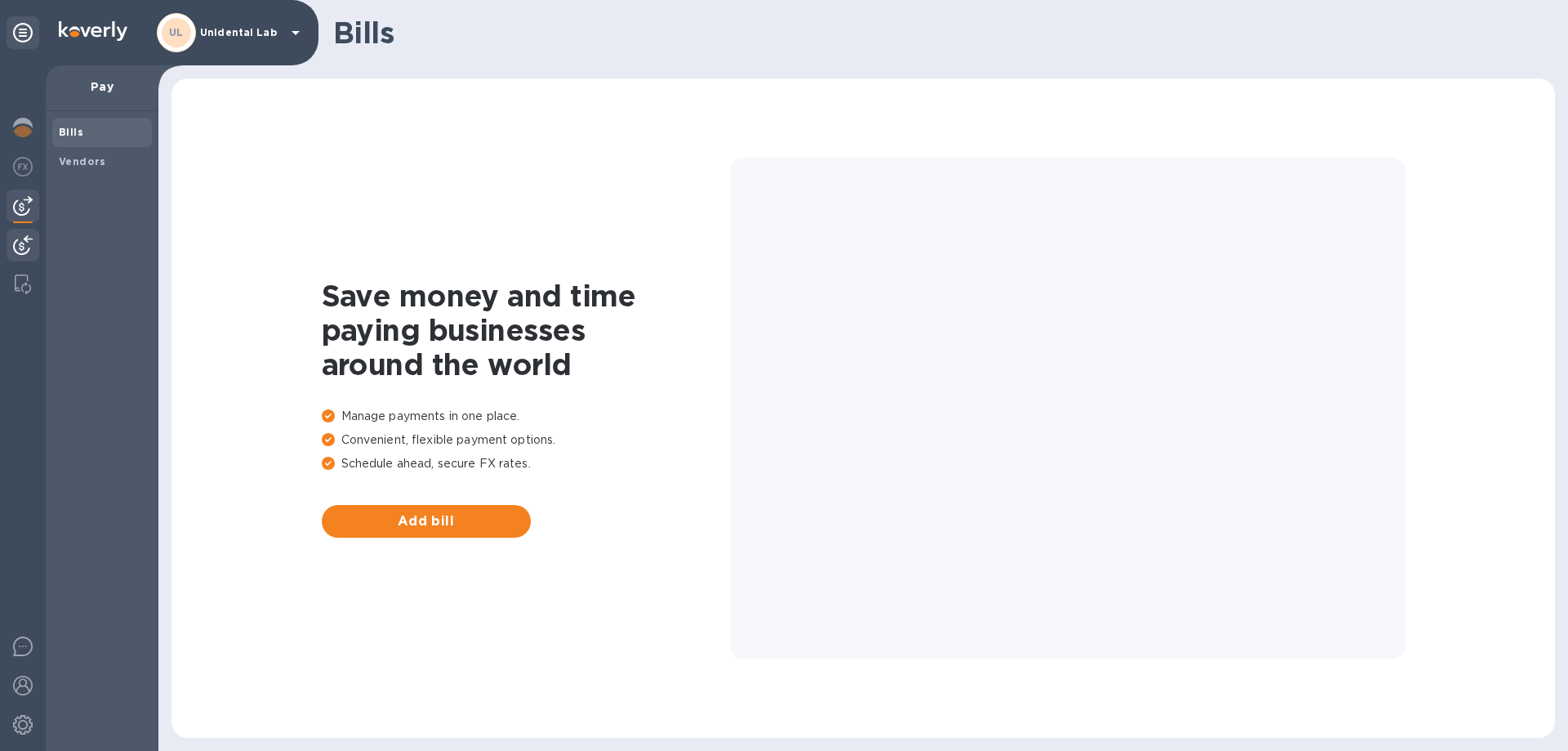
click at [14, 248] on img at bounding box center [23, 245] width 19 height 19
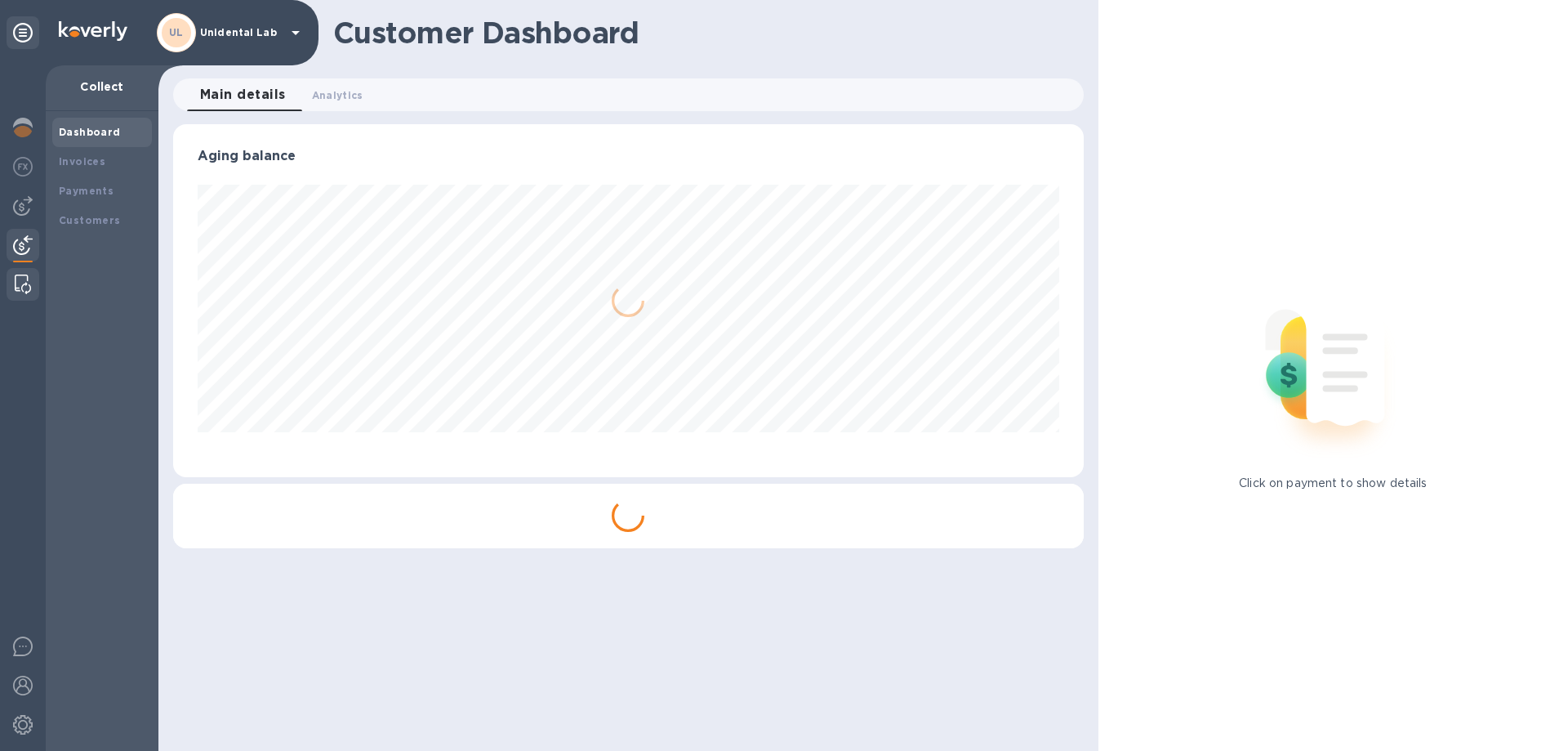
scroll to position [353, 909]
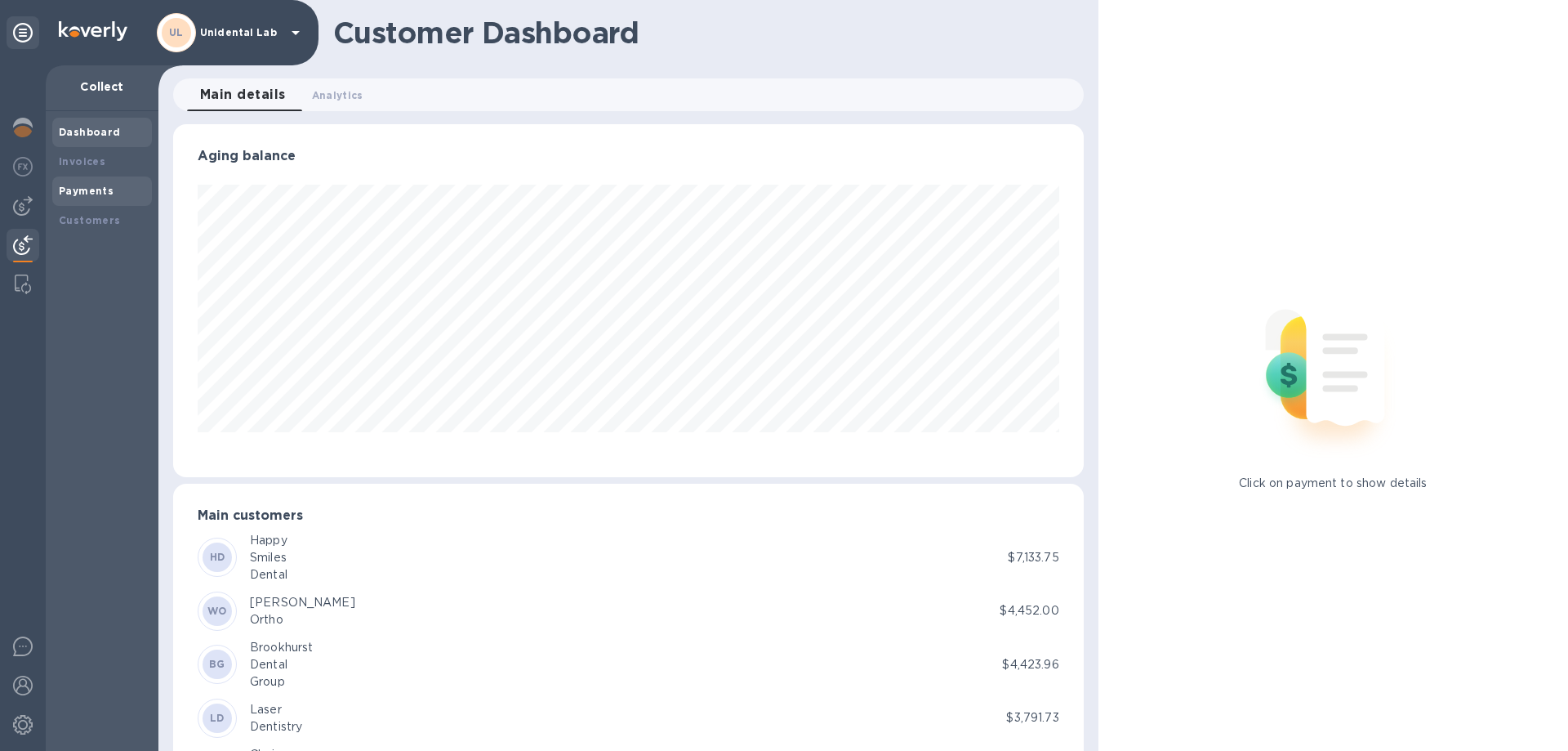
click at [87, 181] on div "Payments" at bounding box center [101, 191] width 100 height 29
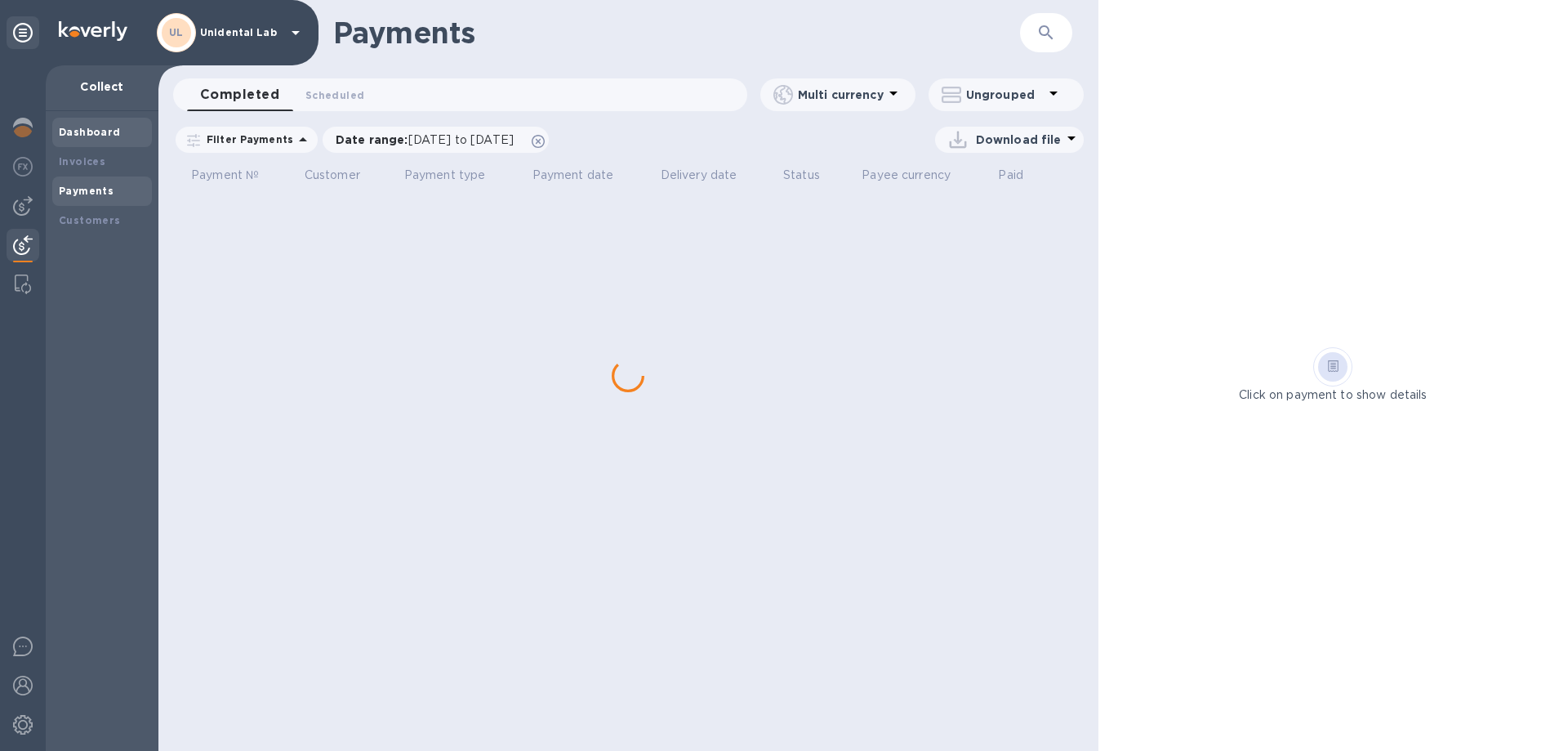
click at [98, 142] on div "Dashboard" at bounding box center [101, 132] width 100 height 29
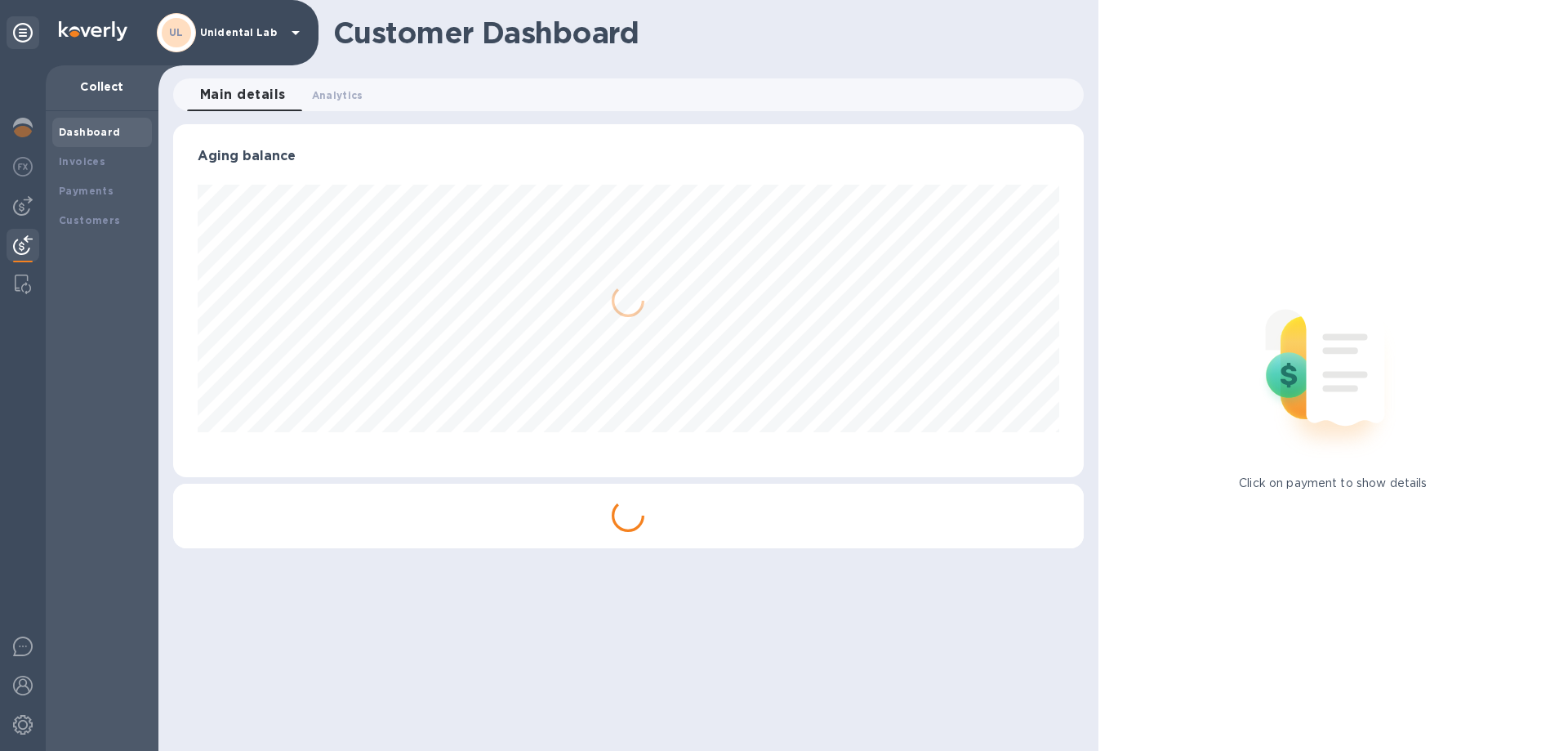
scroll to position [353, 909]
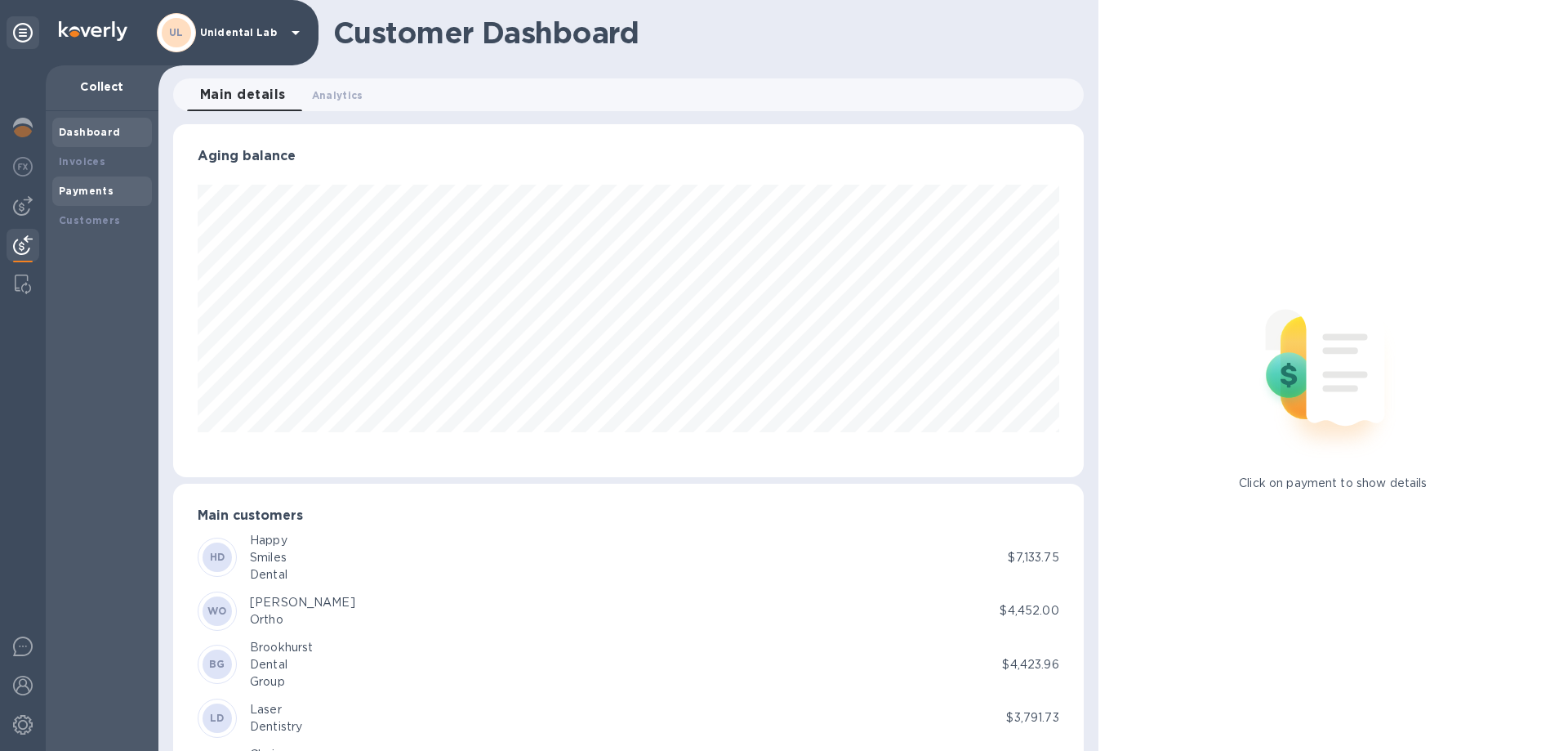
click at [71, 185] on div "Payments" at bounding box center [102, 190] width 87 height 16
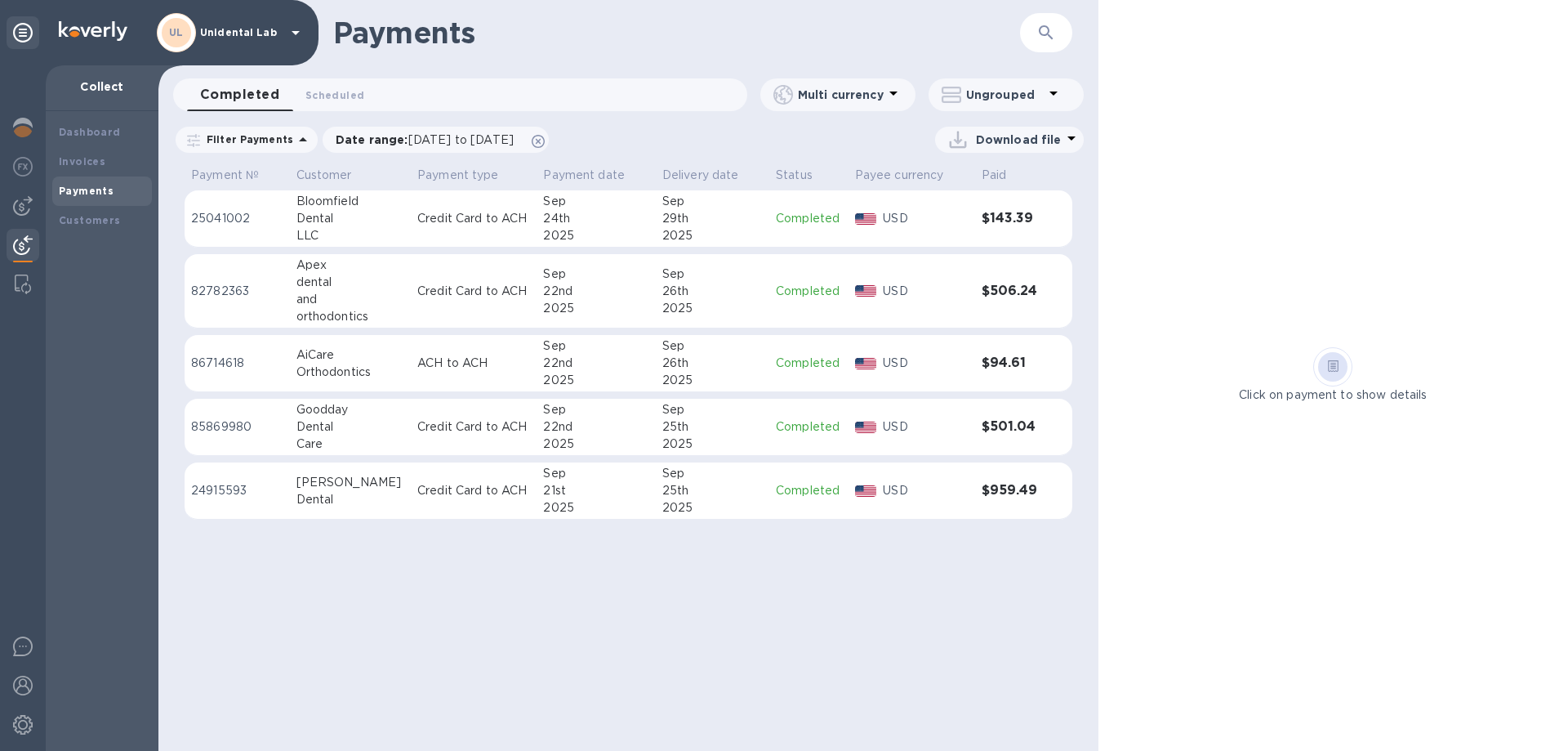
click at [116, 182] on div "Payments" at bounding box center [101, 191] width 100 height 29
click at [102, 166] on div "Invoices" at bounding box center [102, 161] width 87 height 16
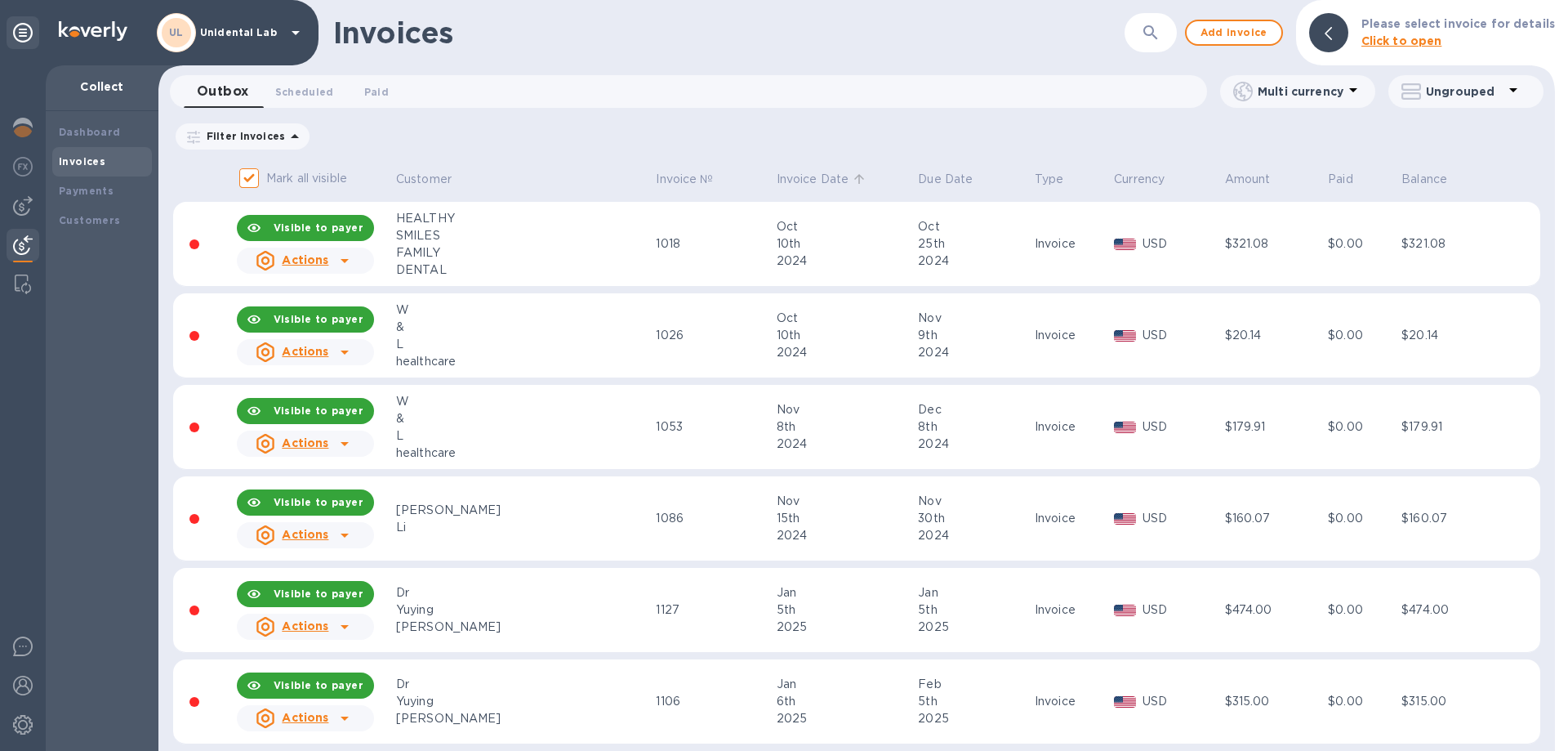
click at [782, 174] on p "Invoice Date" at bounding box center [813, 180] width 72 height 17
click at [777, 184] on p "Invoice Date" at bounding box center [813, 180] width 72 height 17
